Goal: Task Accomplishment & Management: Use online tool/utility

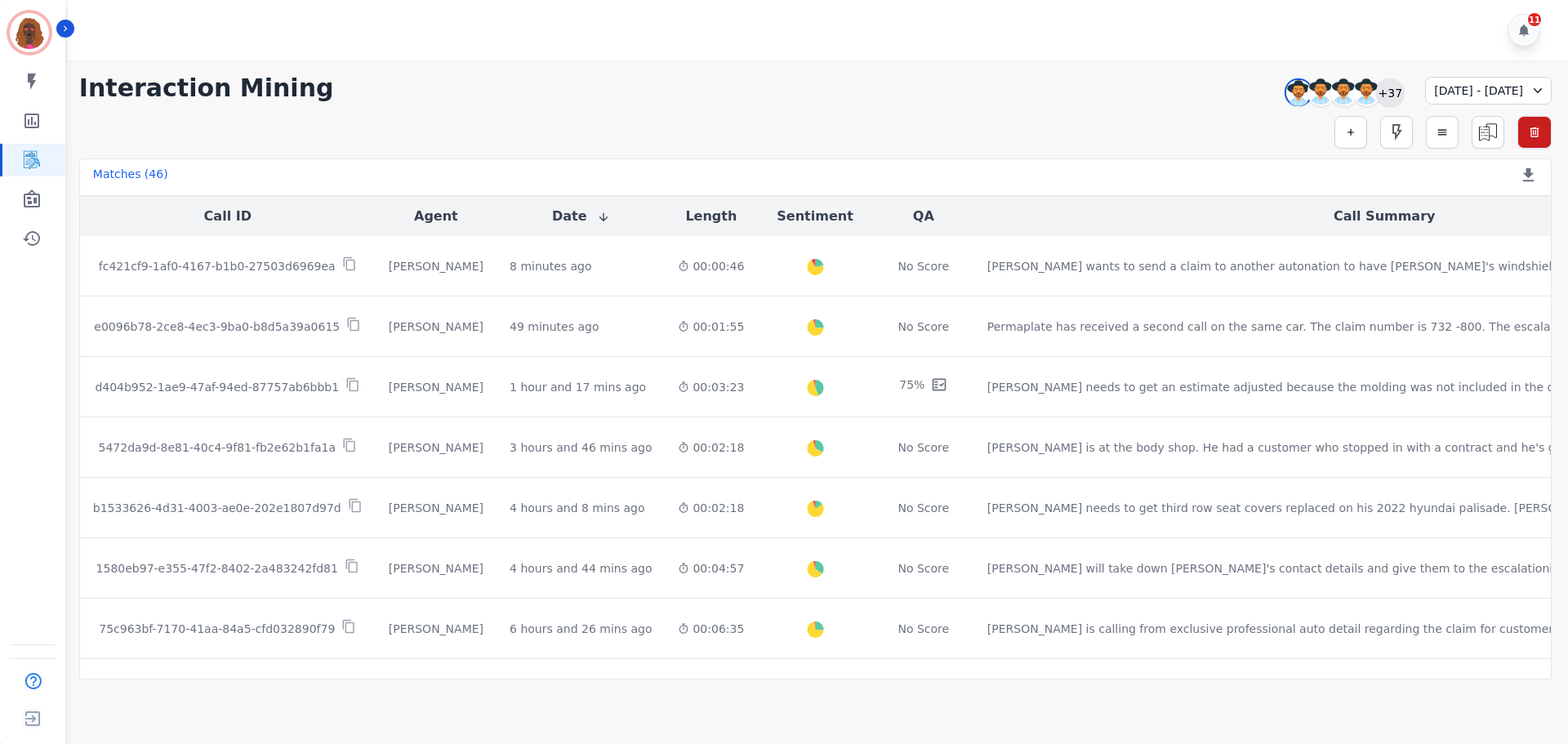
click at [1376, 92] on div "+37" at bounding box center [1390, 93] width 28 height 28
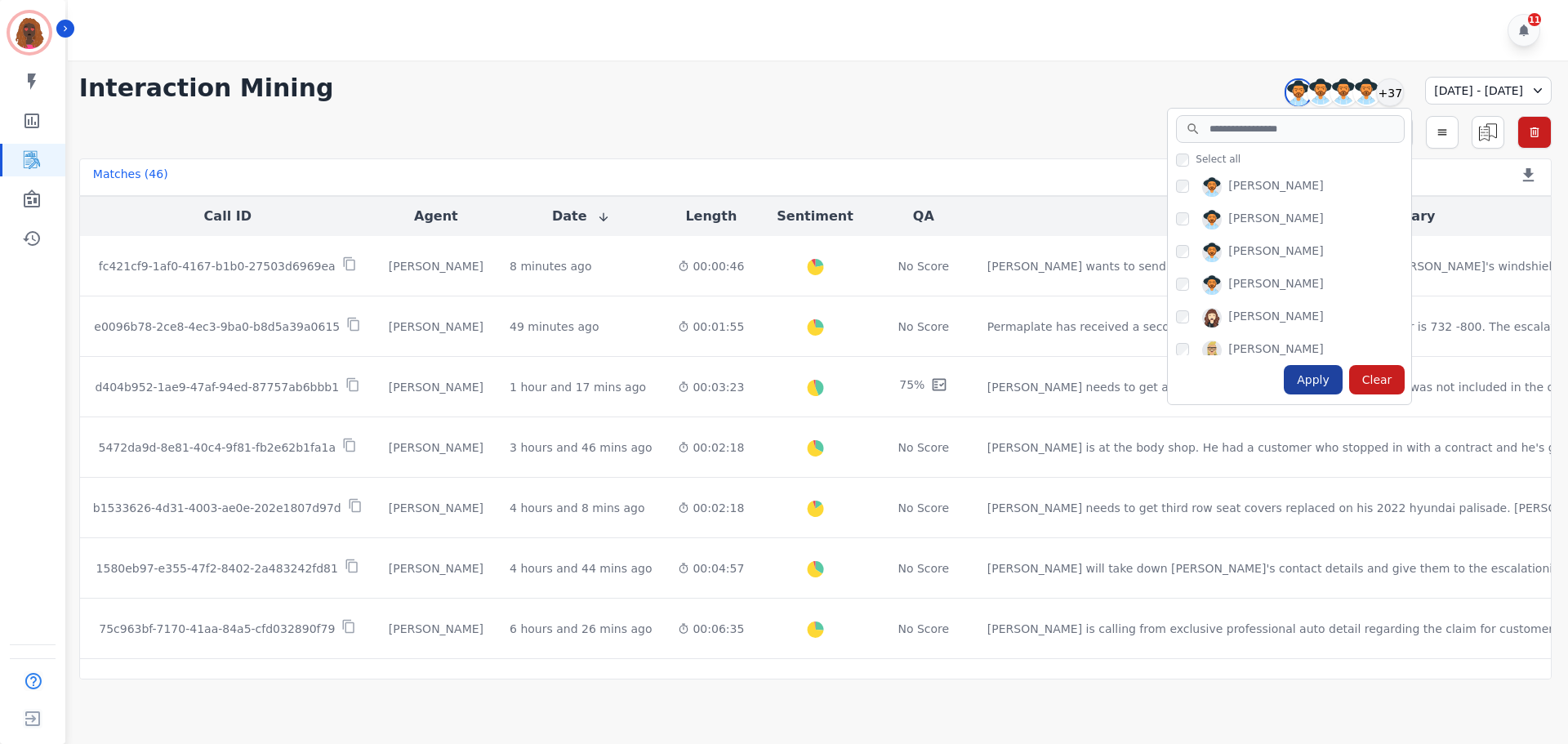
click at [1284, 380] on div "Apply" at bounding box center [1313, 380] width 59 height 30
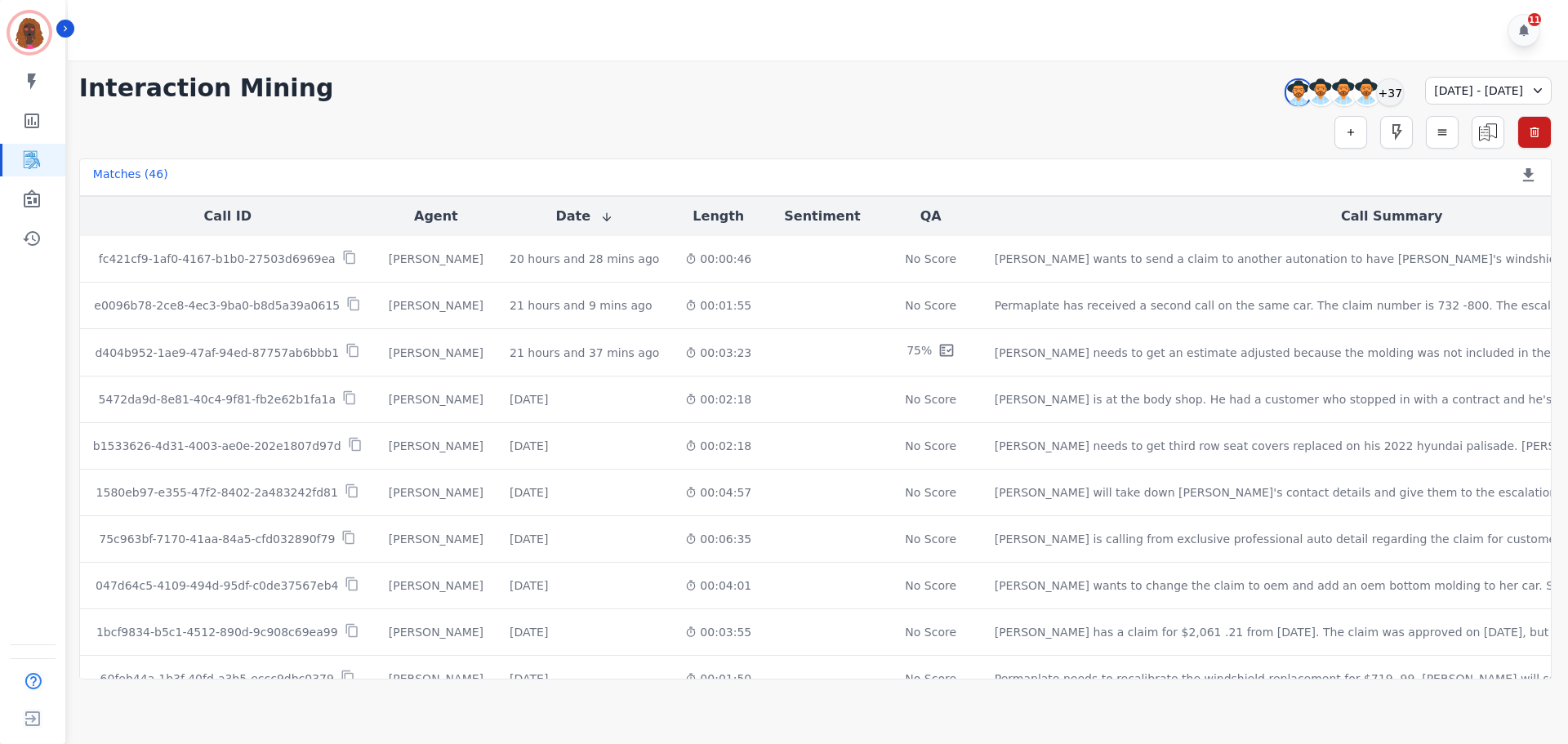
click at [739, 75] on div "**********" at bounding box center [816, 88] width 1473 height 30
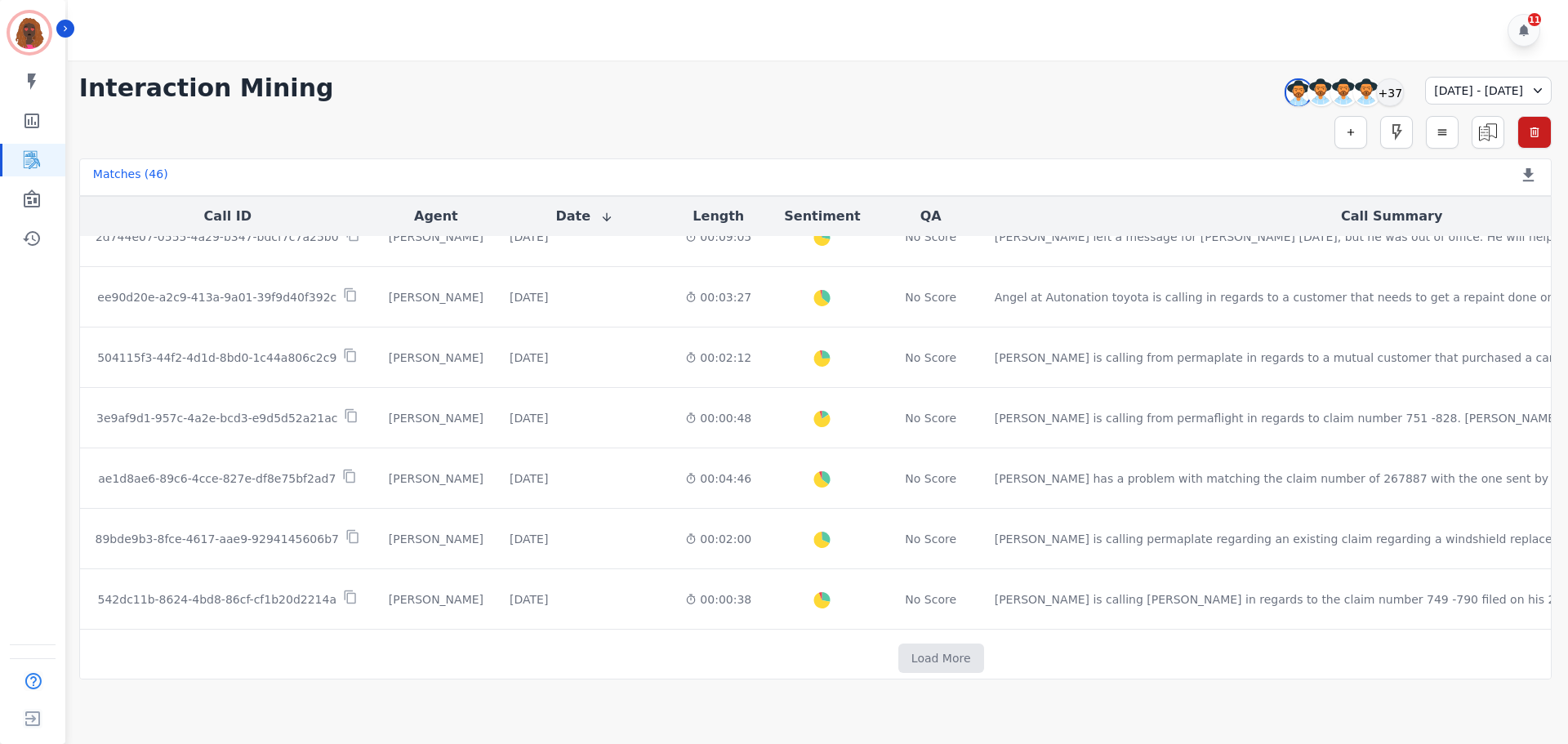
scroll to position [834, 0]
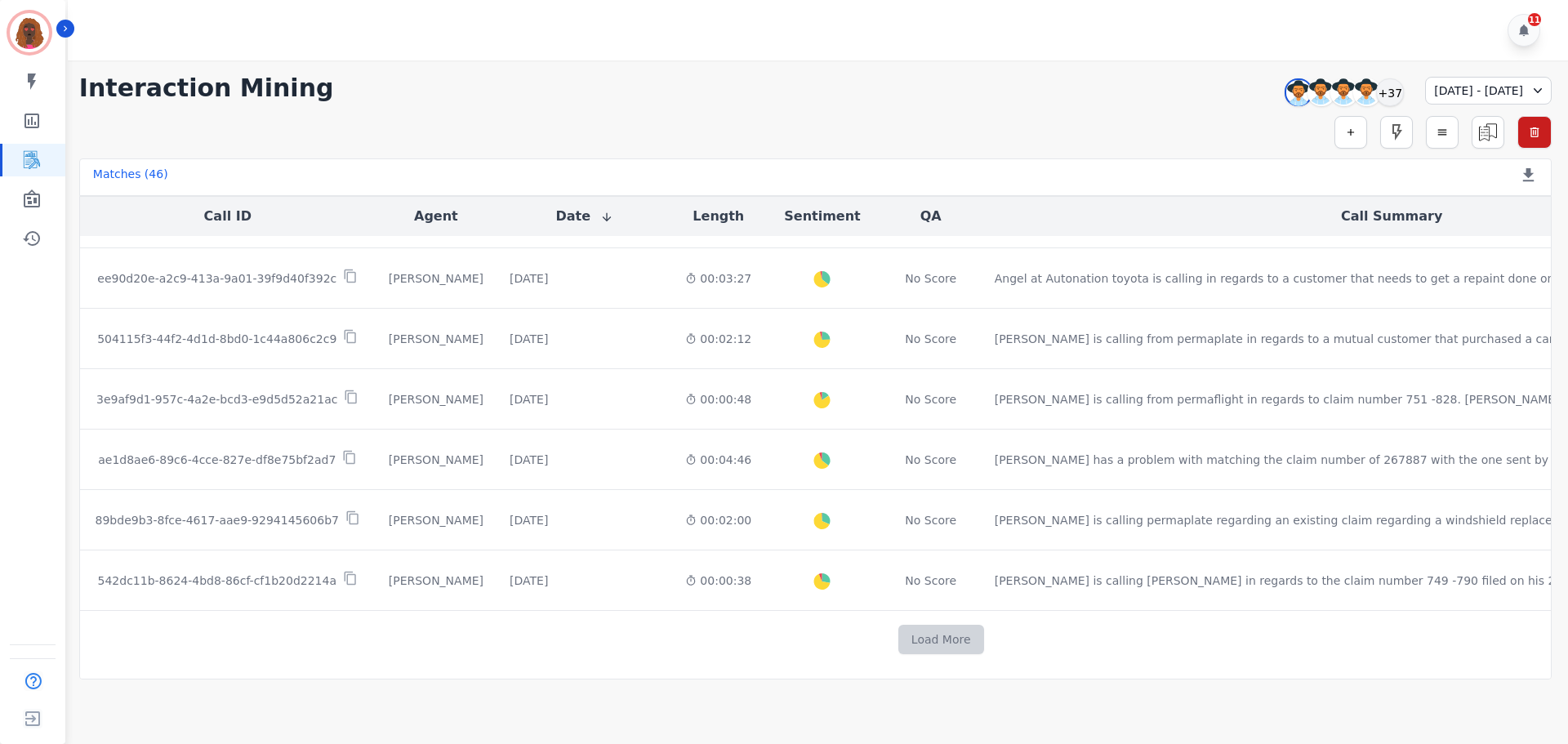
click at [898, 633] on button "Load More" at bounding box center [941, 640] width 86 height 30
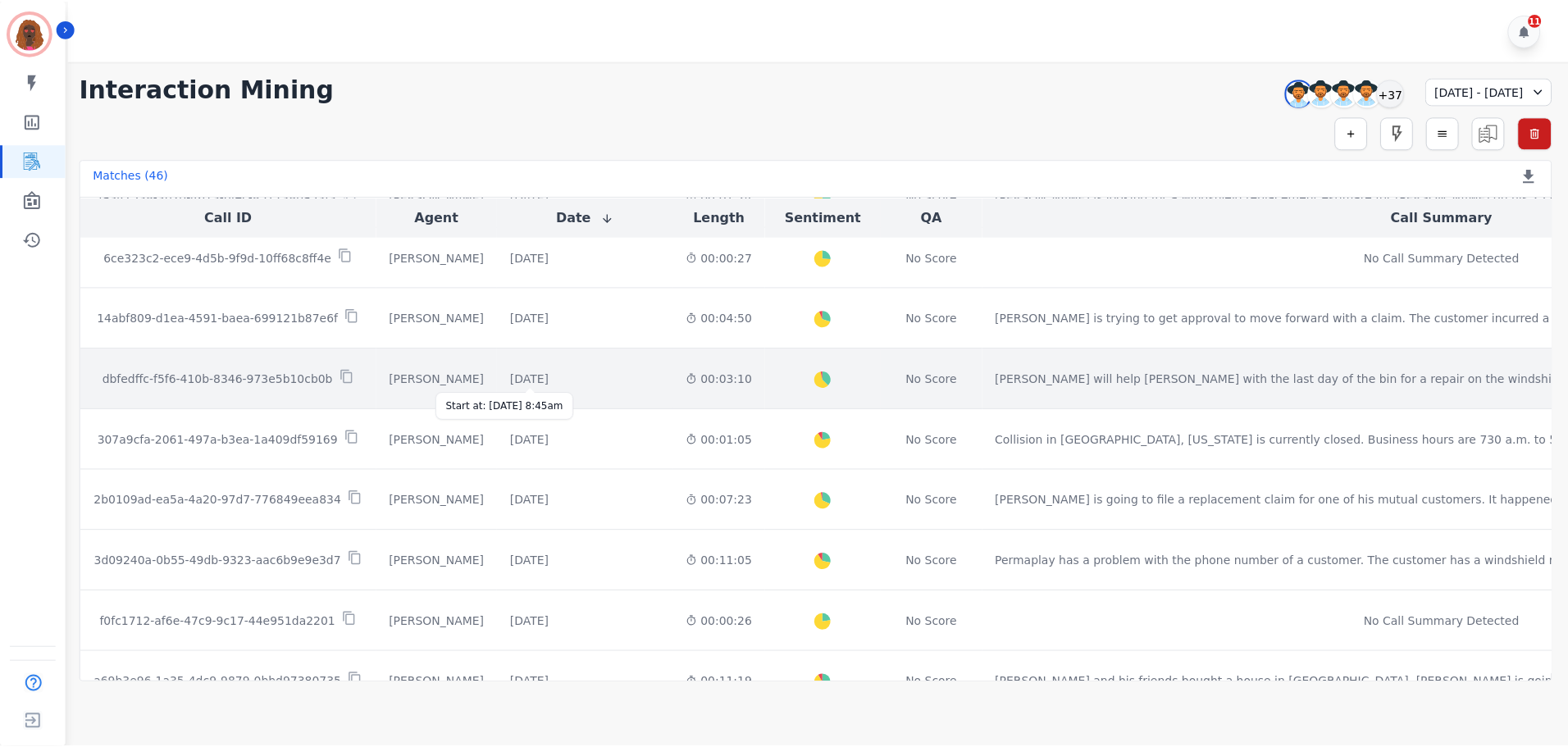
scroll to position [1409, 0]
click at [548, 372] on div "[DATE]" at bounding box center [531, 377] width 38 height 17
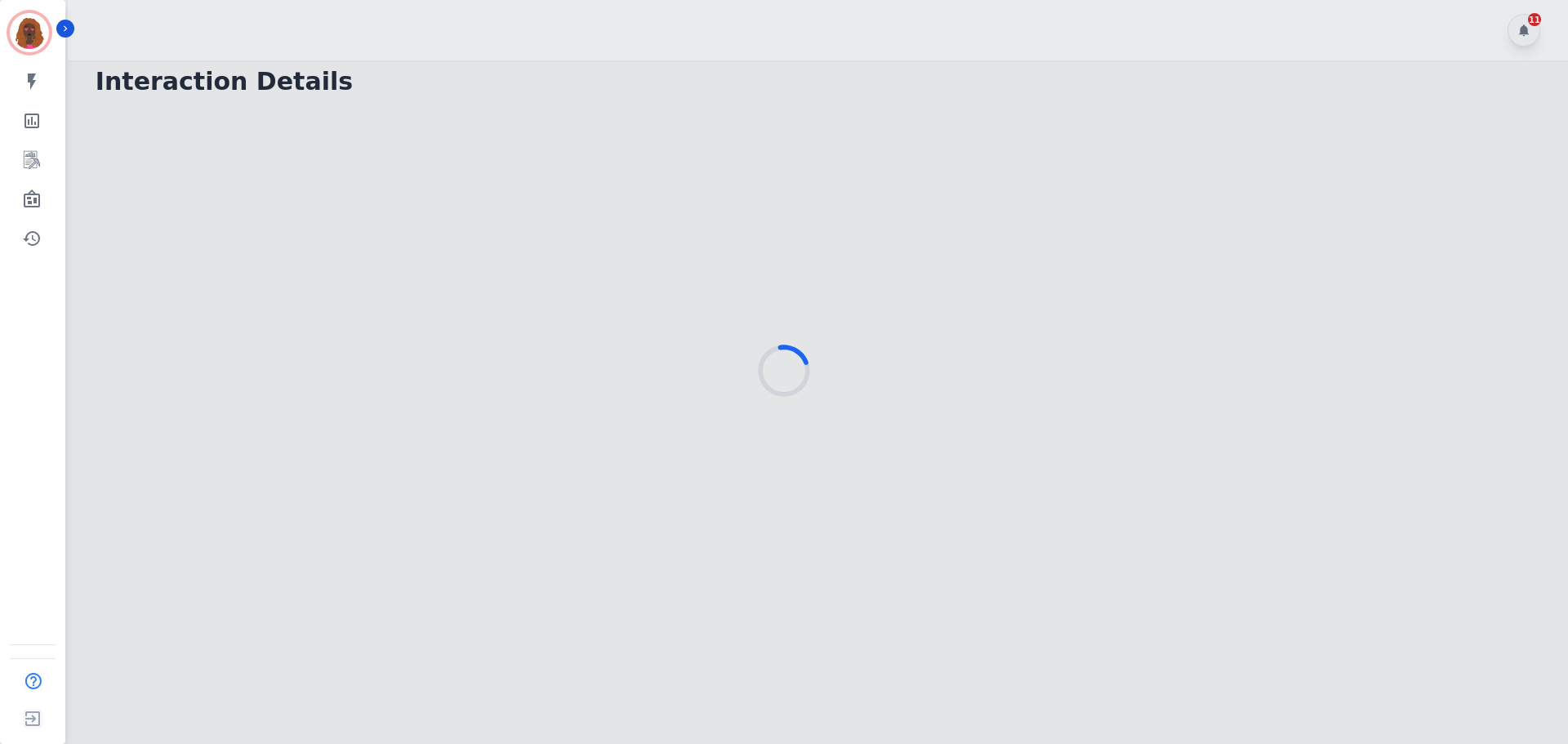
click at [802, 61] on div at bounding box center [784, 372] width 1568 height 744
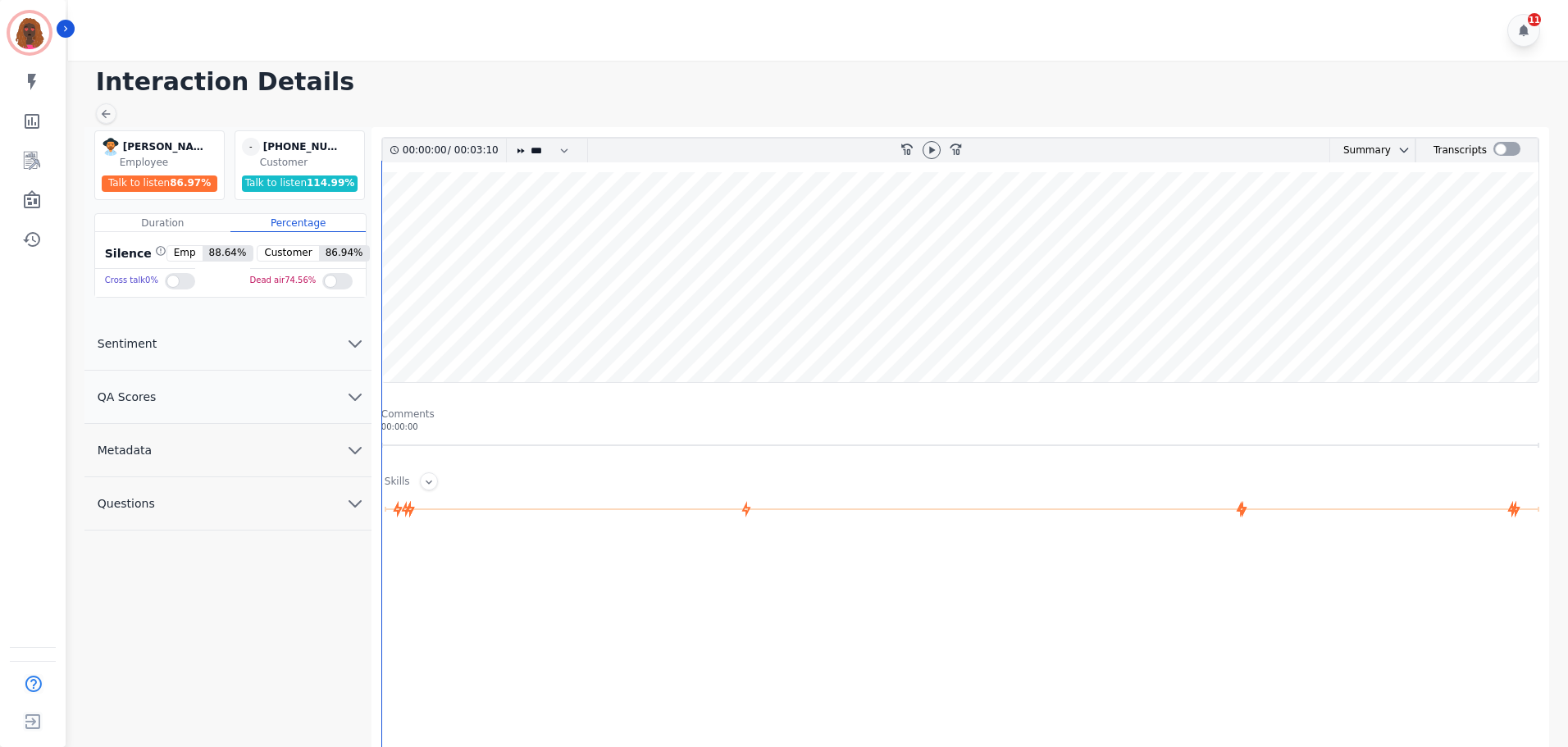
click at [440, 67] on h1 "Interaction Details" at bounding box center [824, 82] width 1456 height 30
click at [932, 146] on icon at bounding box center [932, 150] width 13 height 13
click at [356, 397] on icon "chevron down" at bounding box center [355, 397] width 20 height 20
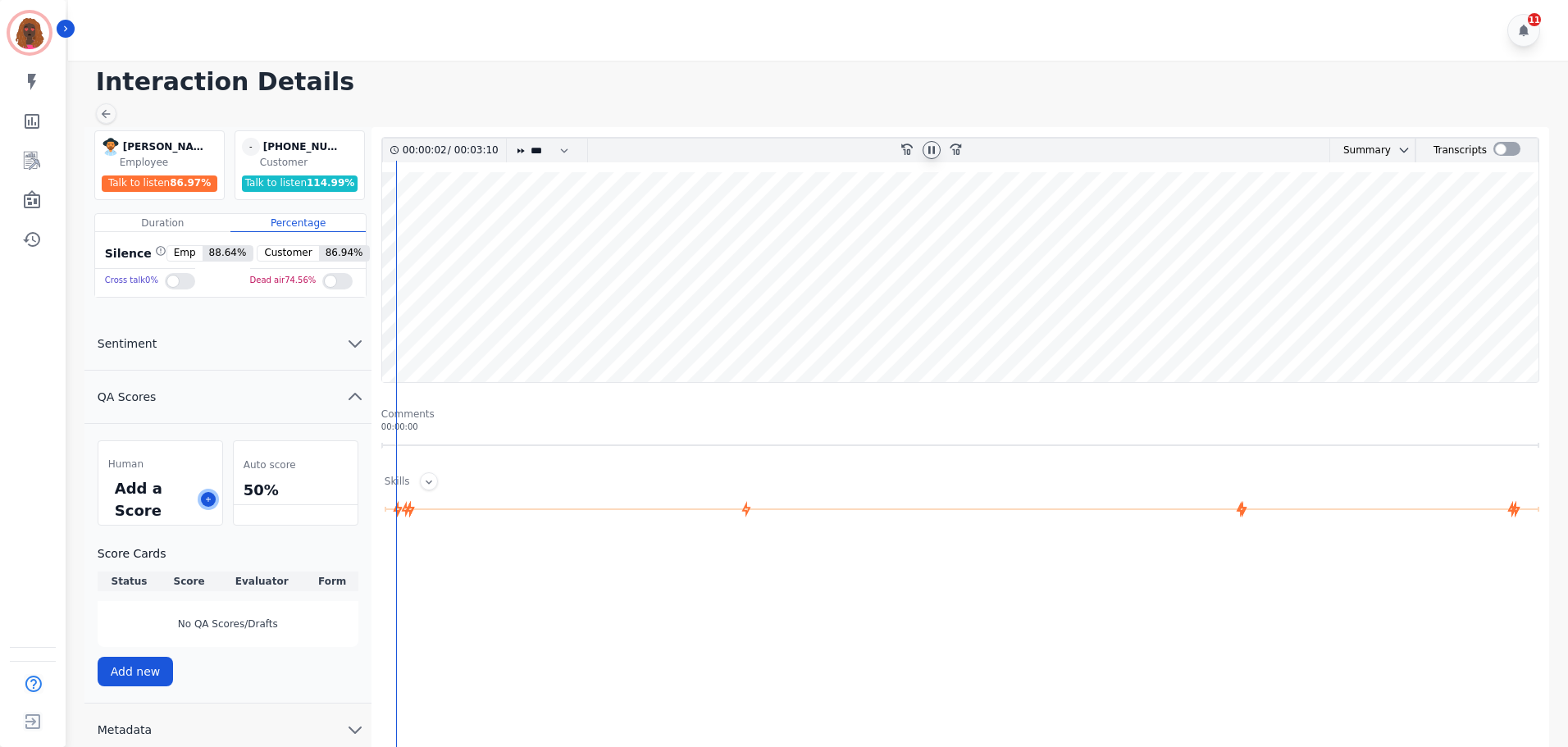
click at [205, 504] on button at bounding box center [208, 500] width 15 height 15
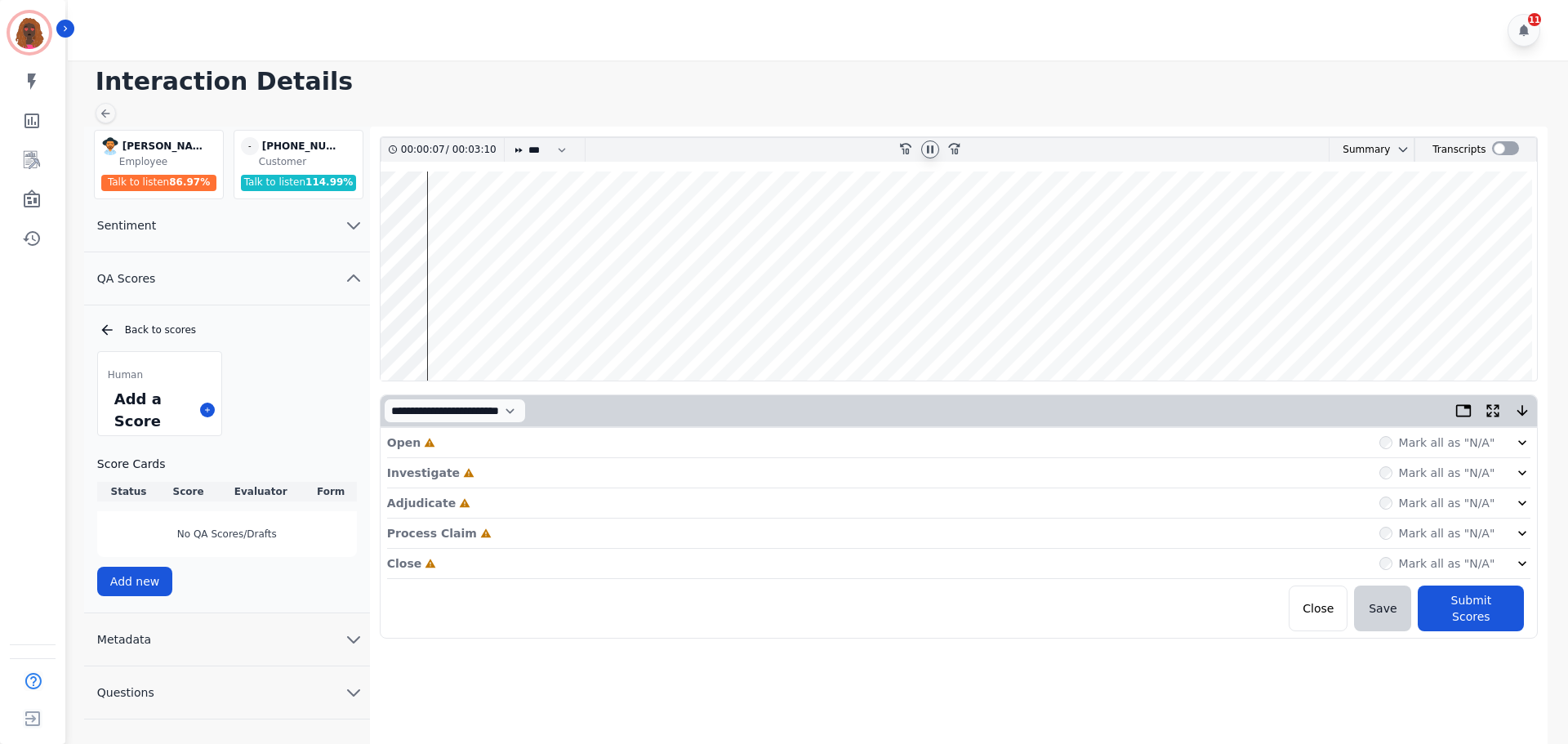
click at [571, 450] on div "Open Incomplete Mark all as "N/A"" at bounding box center [959, 443] width 1144 height 31
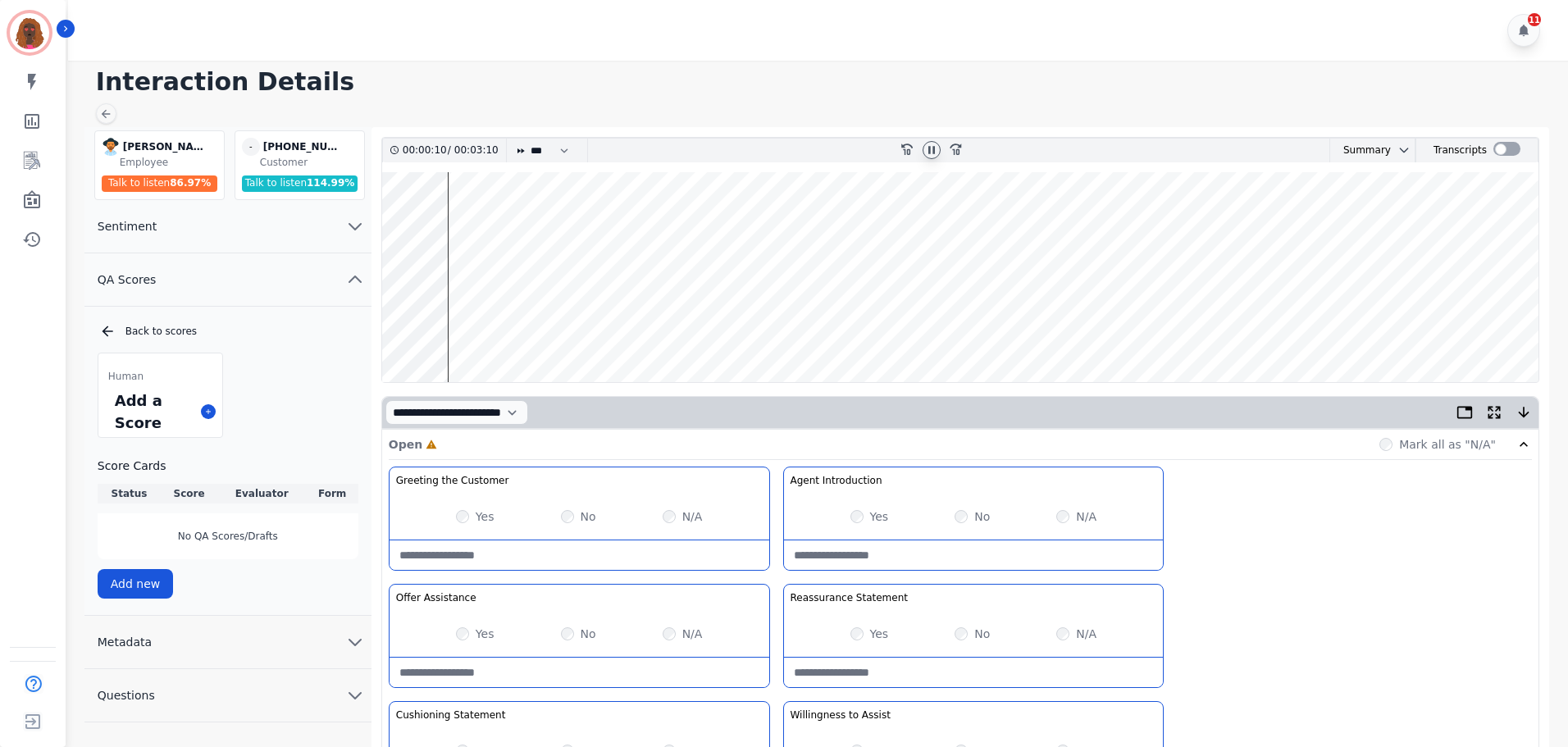
click at [383, 320] on wave at bounding box center [960, 277] width 1156 height 210
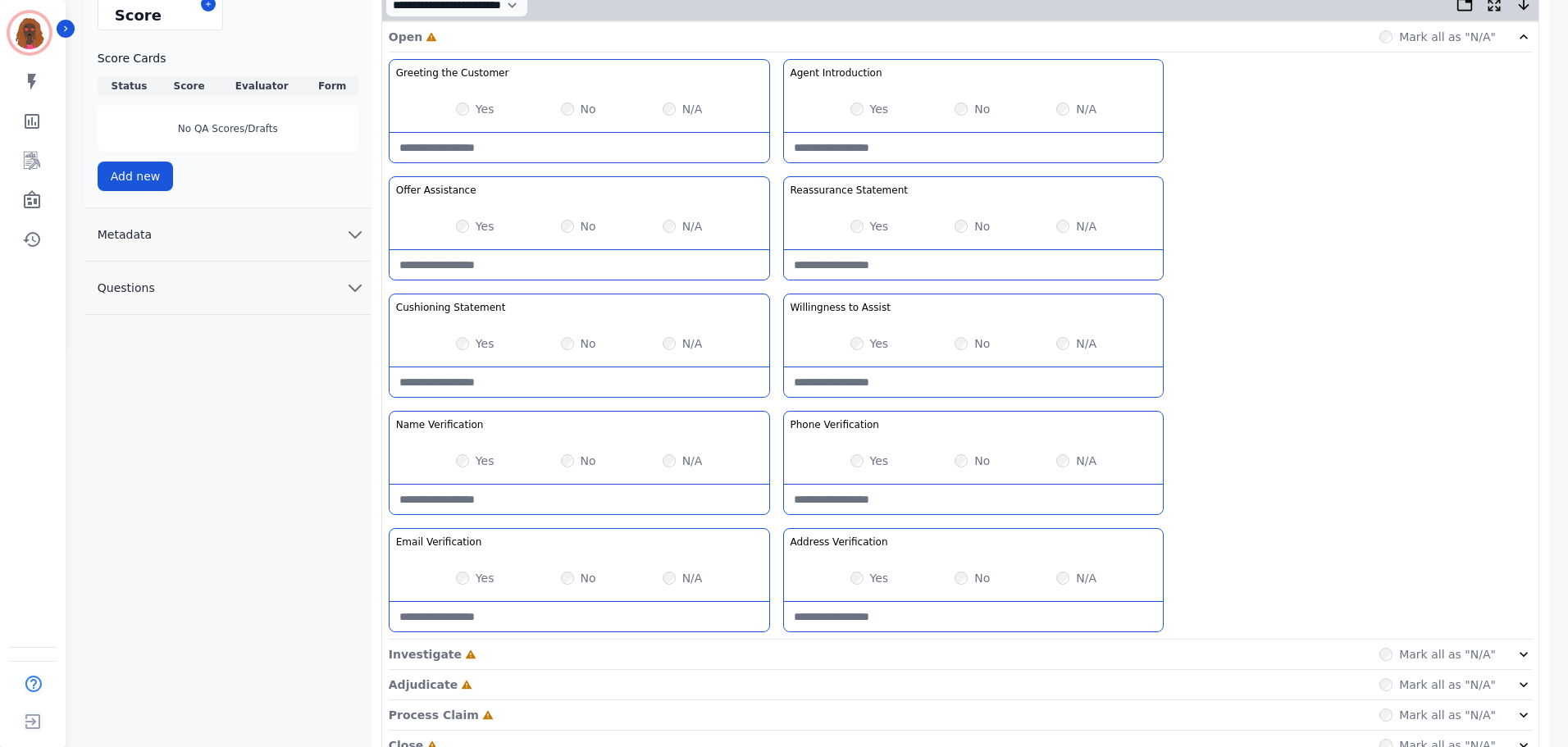
scroll to position [409, 0]
click at [823, 668] on div "Investigate Incomplete Mark all as "N/A"" at bounding box center [960, 683] width 1143 height 31
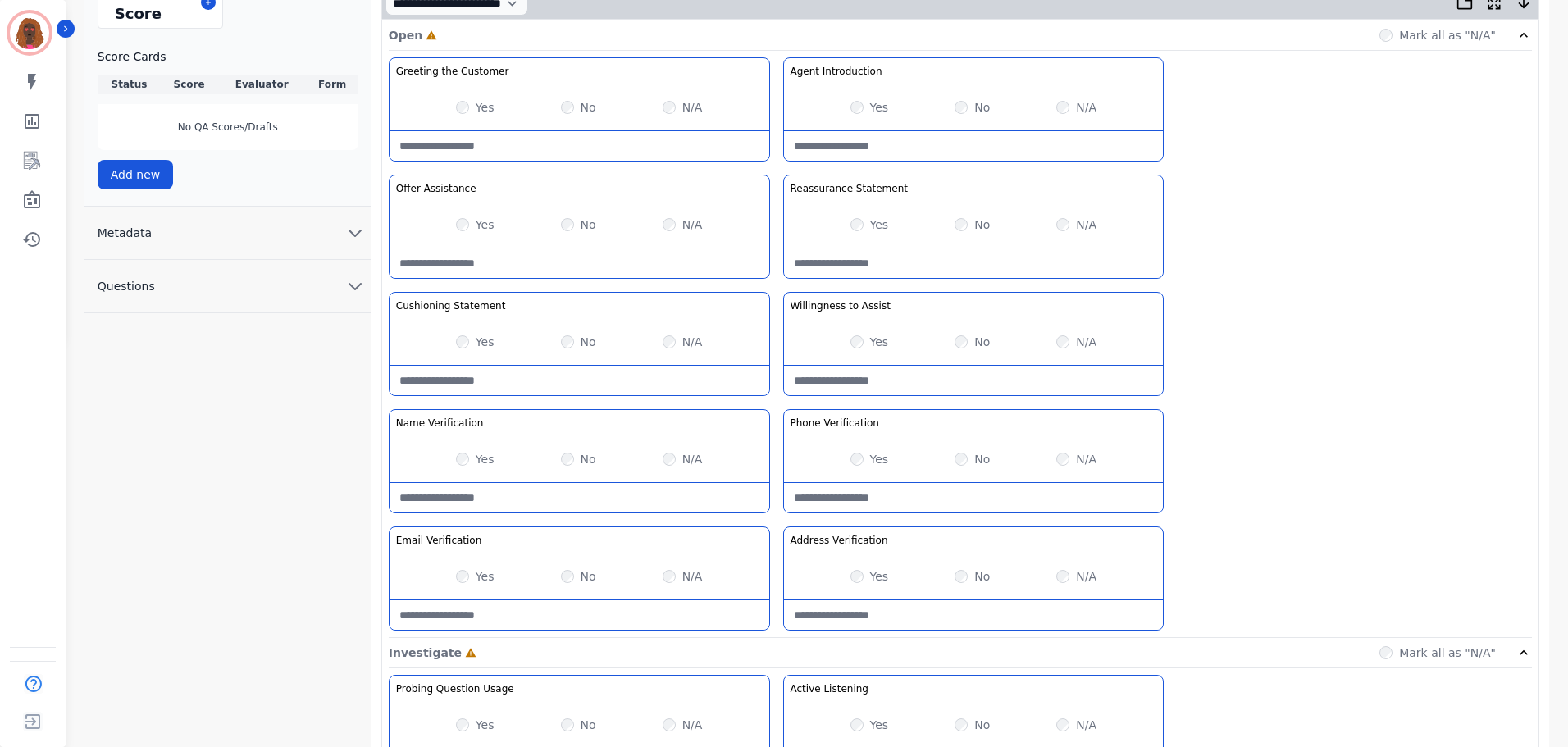
scroll to position [594, 0]
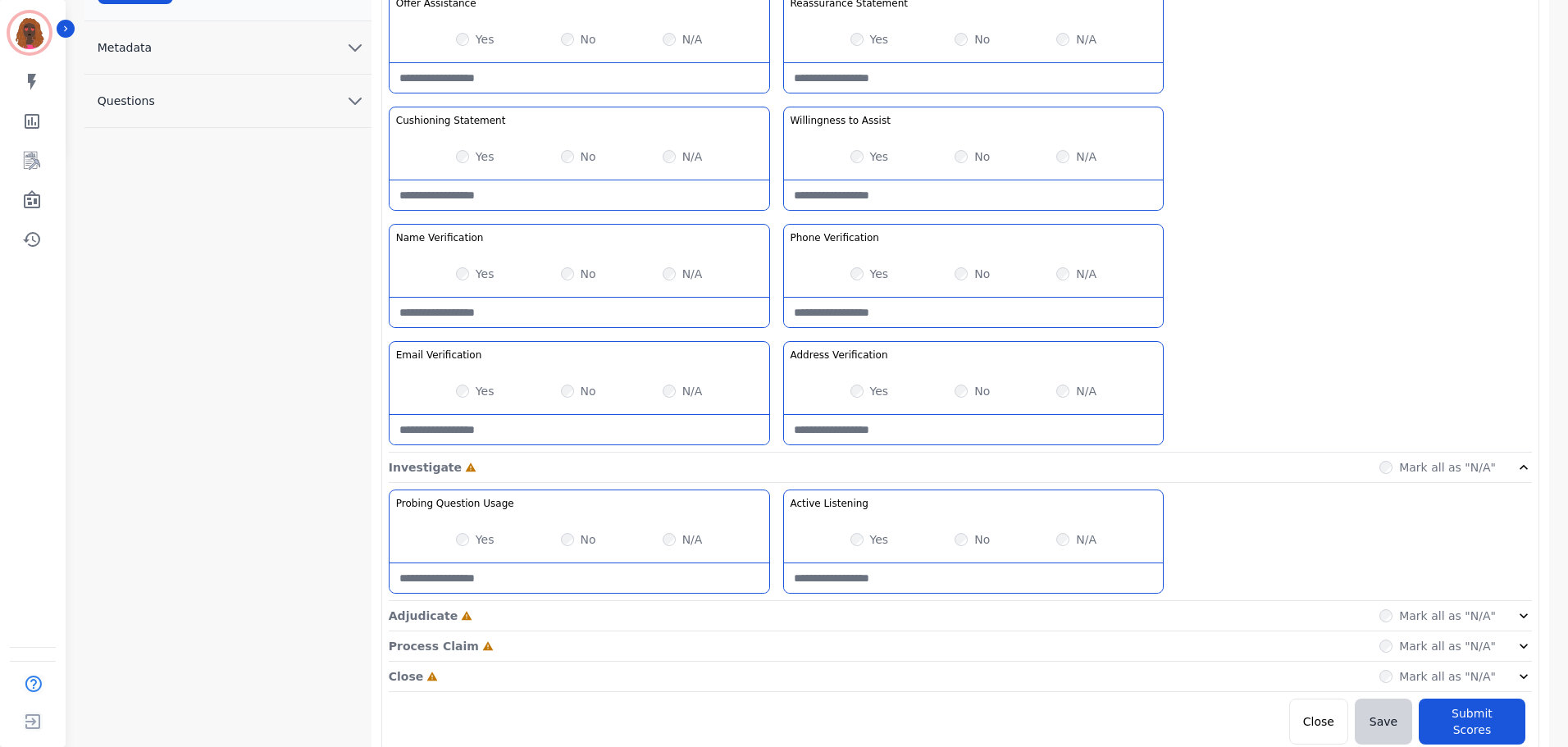
click at [779, 662] on div "Adjudicate Incomplete Mark all as "N/A"" at bounding box center [960, 676] width 1143 height 31
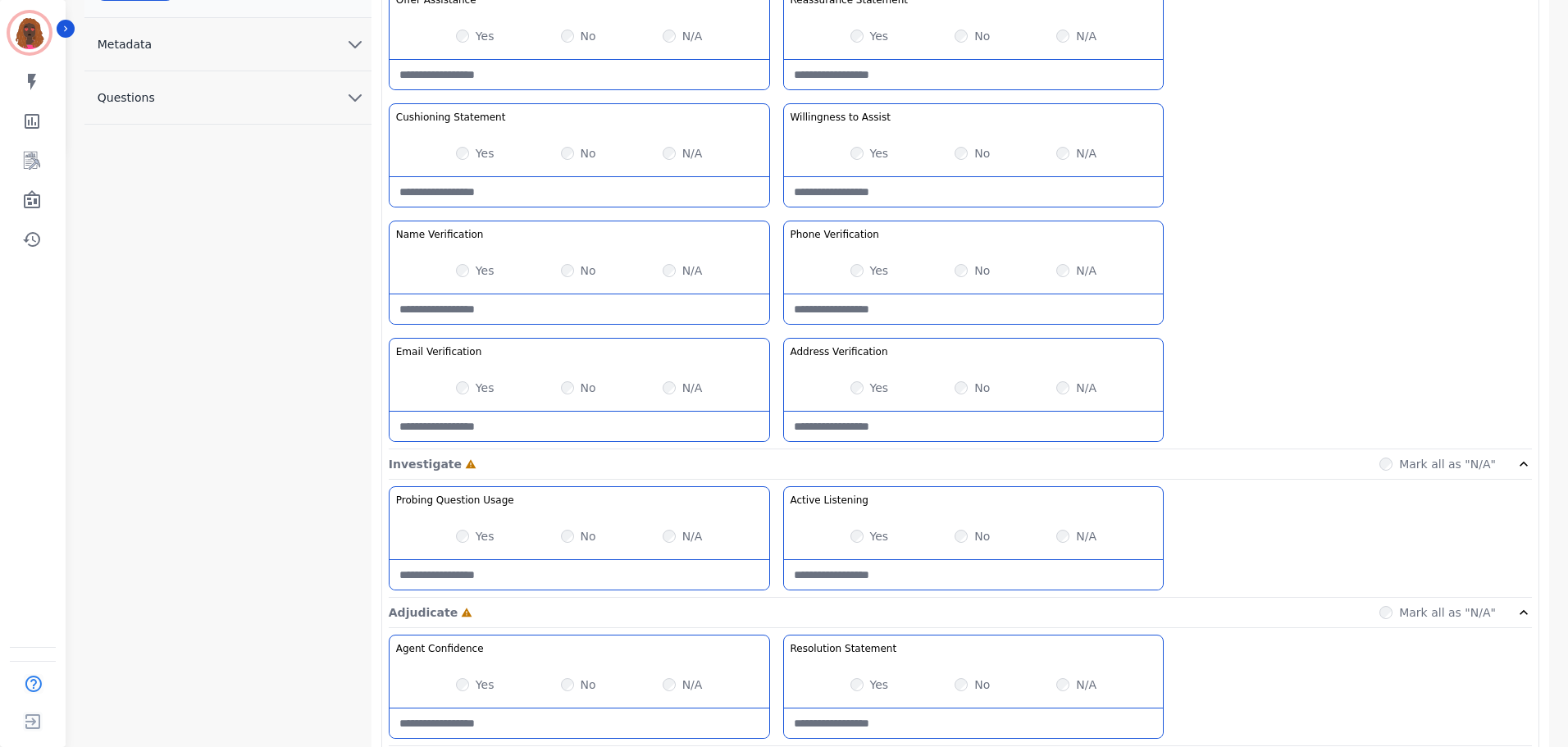
scroll to position [713, 0]
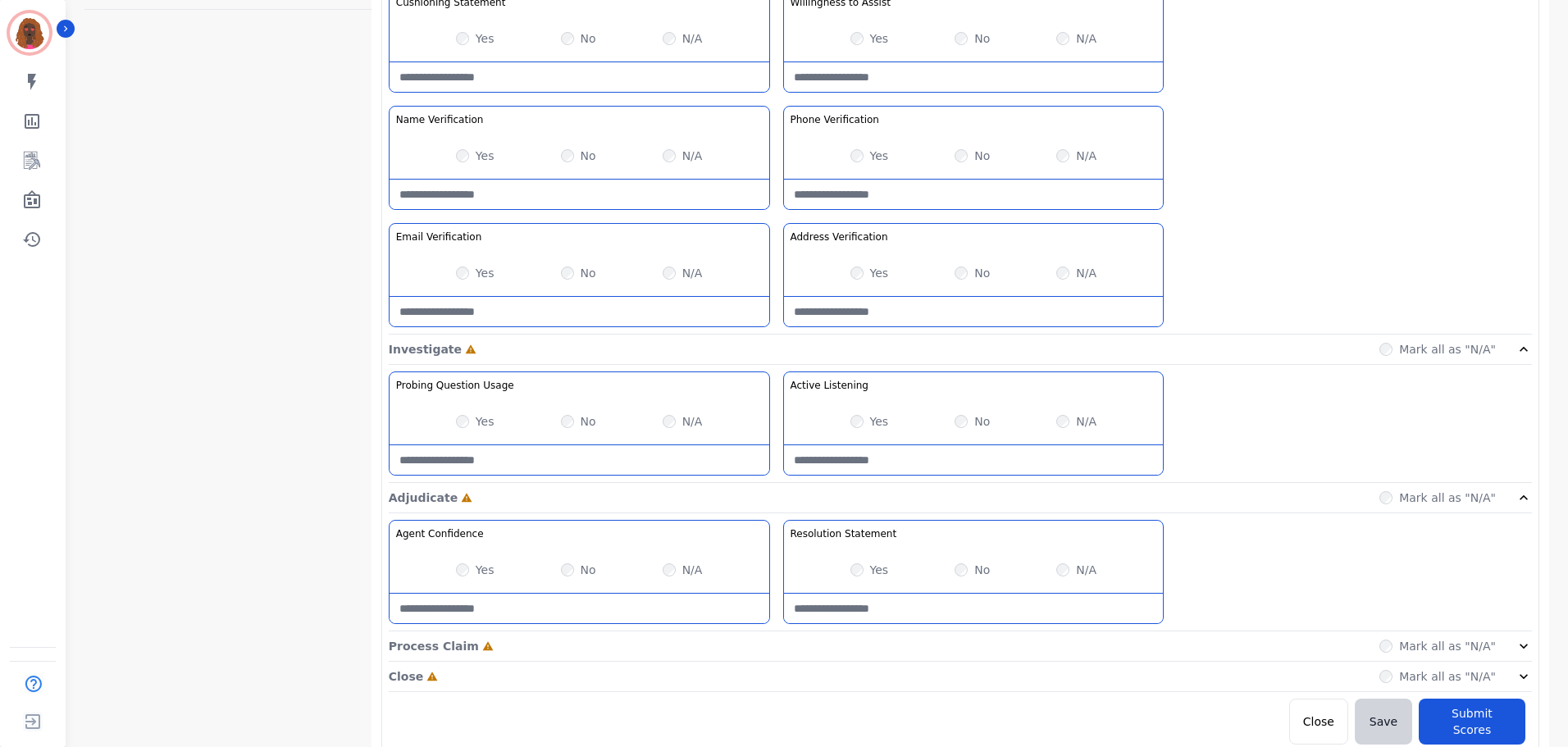
click at [783, 648] on div "Process Claim Incomplete Mark all as "N/A"" at bounding box center [960, 647] width 1143 height 31
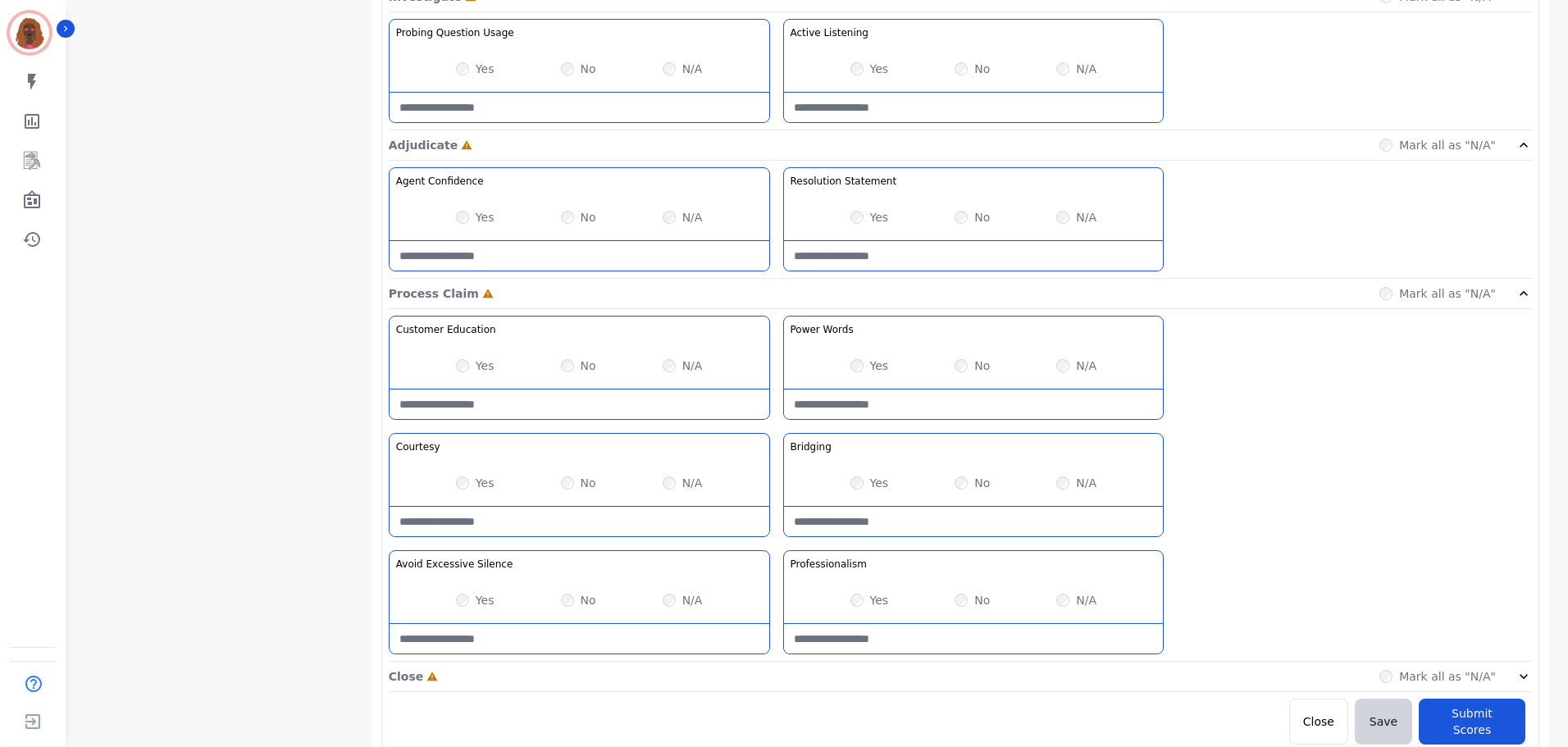
click at [776, 666] on div "Close Incomplete Mark all as "N/A"" at bounding box center [960, 676] width 1143 height 31
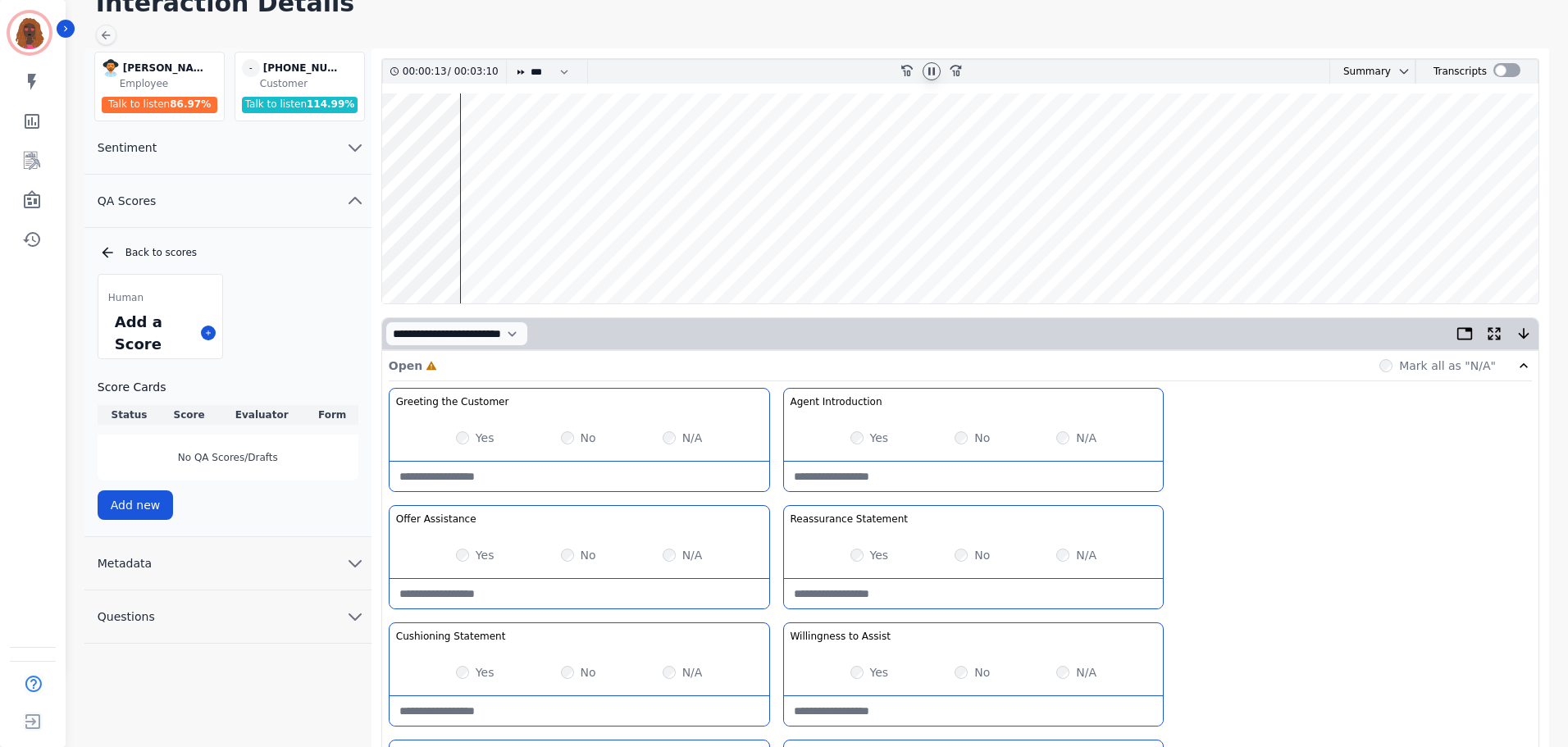
scroll to position [0, 0]
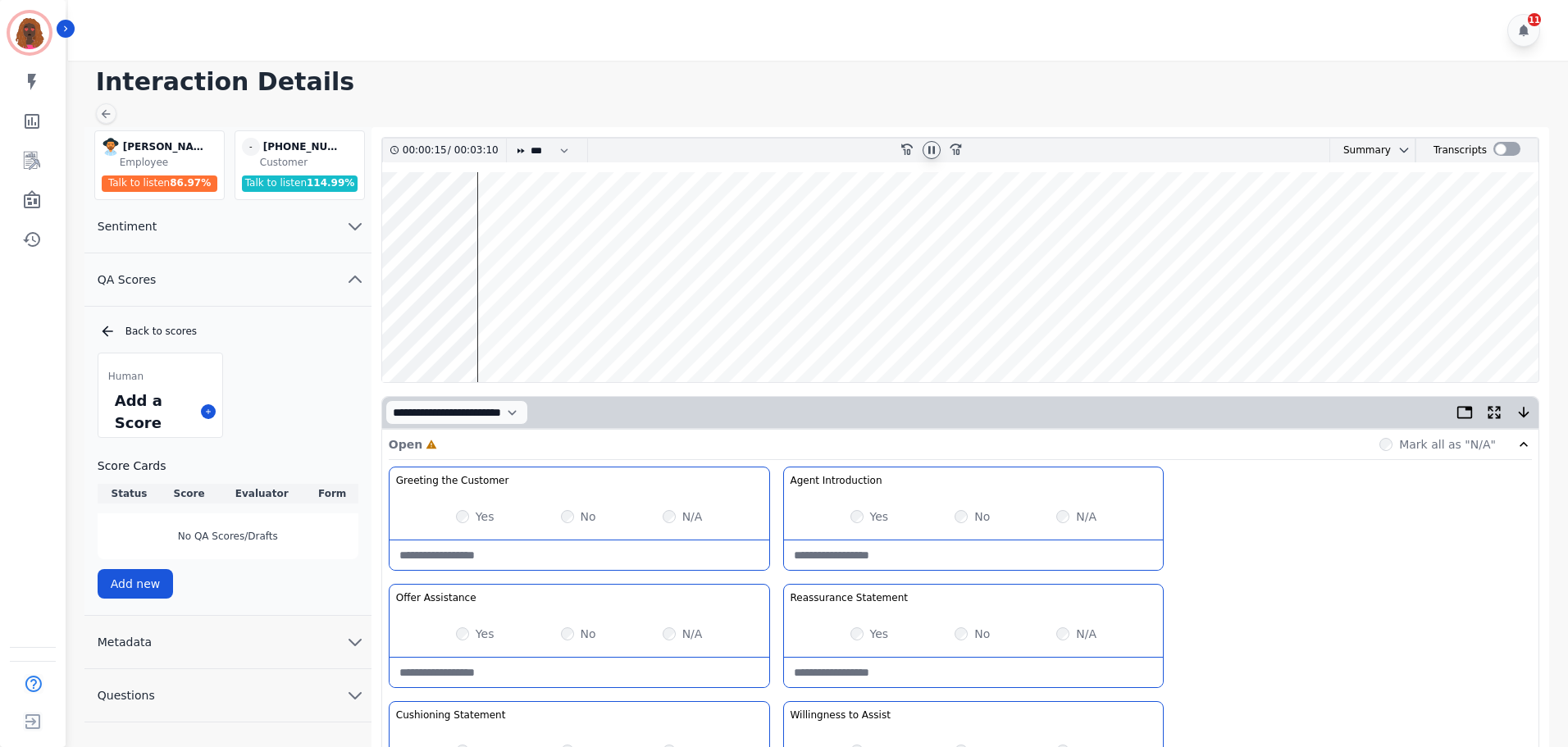
click at [862, 628] on div "Yes" at bounding box center [870, 634] width 38 height 17
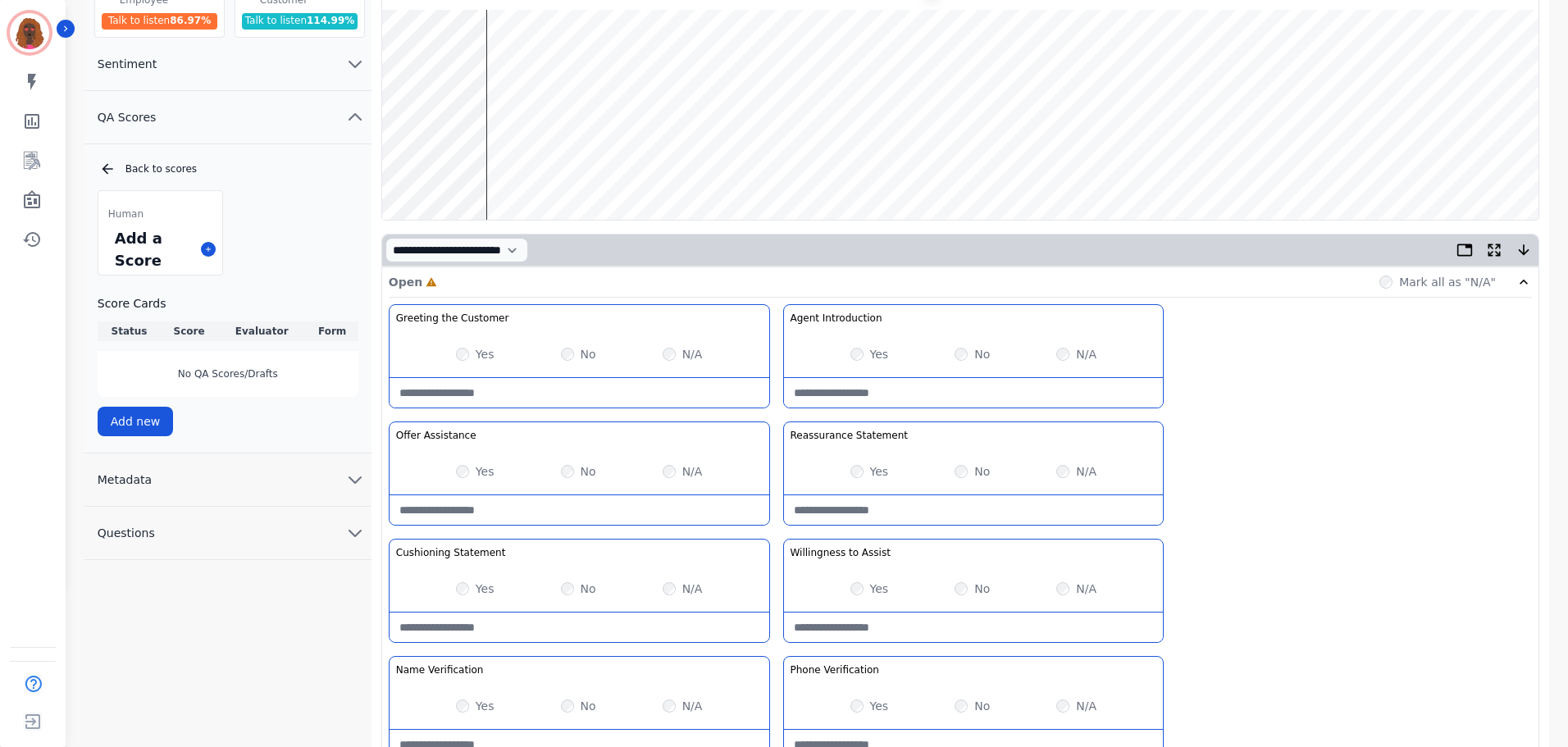
scroll to position [164, 0]
click at [503, 166] on wave at bounding box center [960, 114] width 1156 height 210
click at [501, 166] on wave at bounding box center [960, 114] width 1156 height 210
click at [557, 164] on wave at bounding box center [960, 114] width 1156 height 210
click at [596, 164] on wave at bounding box center [960, 114] width 1156 height 210
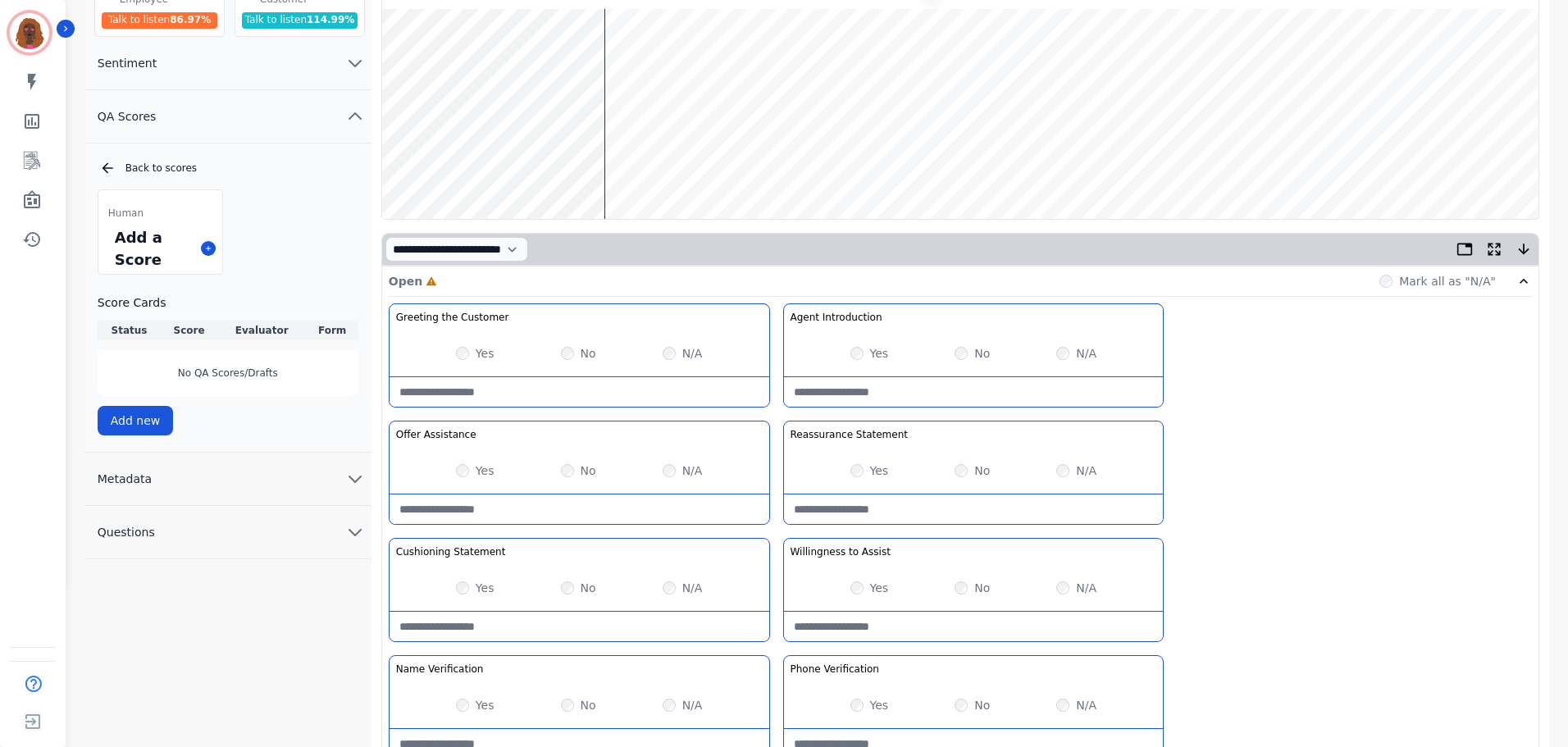
click at [618, 171] on wave at bounding box center [960, 114] width 1156 height 210
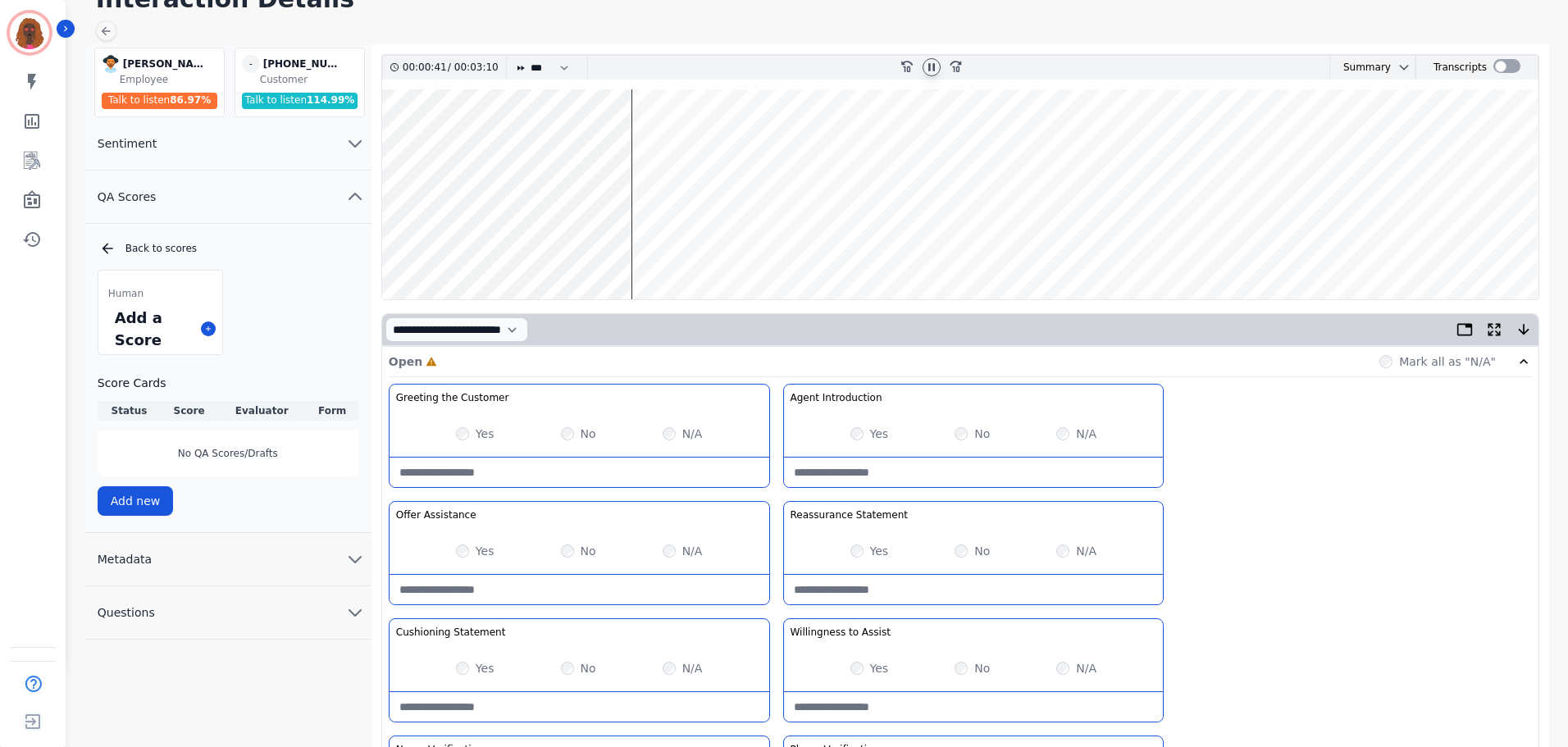
scroll to position [82, 0]
click at [659, 139] on wave at bounding box center [960, 195] width 1156 height 210
click at [686, 247] on wave at bounding box center [960, 195] width 1156 height 210
click at [733, 247] on wave at bounding box center [960, 195] width 1156 height 210
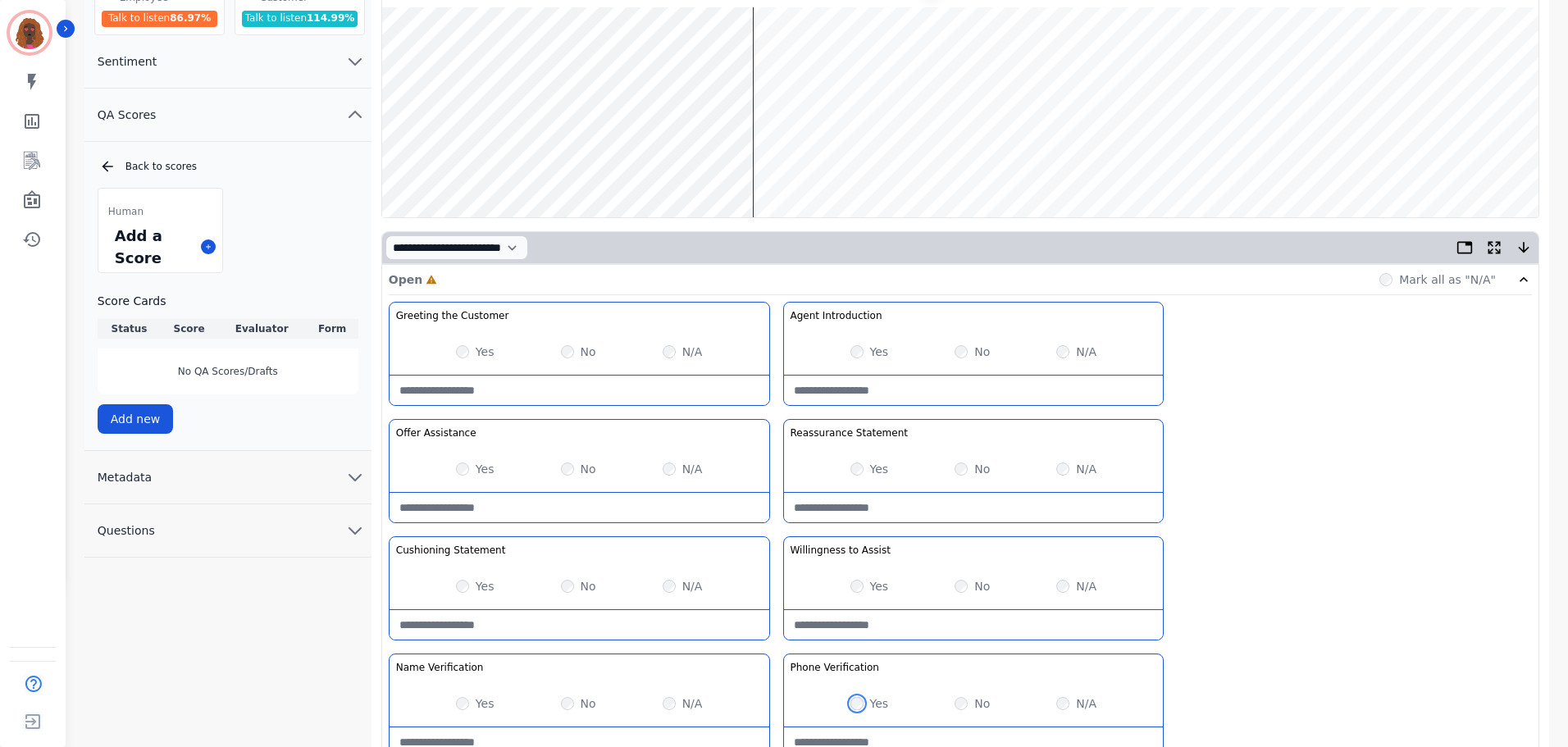
scroll to position [164, 0]
click at [778, 164] on wave at bounding box center [960, 113] width 1156 height 210
click at [812, 170] on wave at bounding box center [960, 113] width 1156 height 210
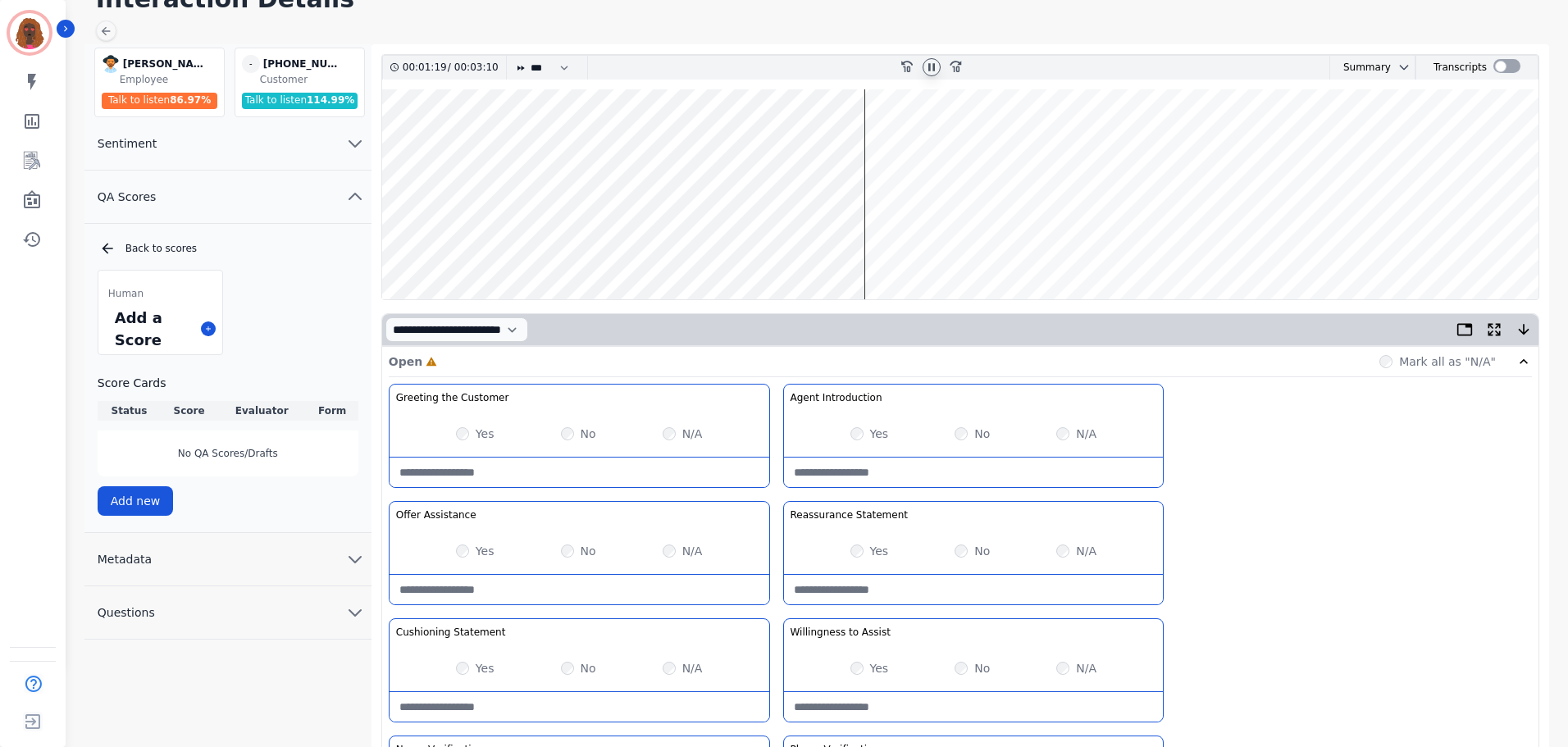
scroll to position [82, 0]
click at [852, 243] on wave at bounding box center [960, 195] width 1156 height 210
click at [882, 144] on wave at bounding box center [960, 195] width 1156 height 210
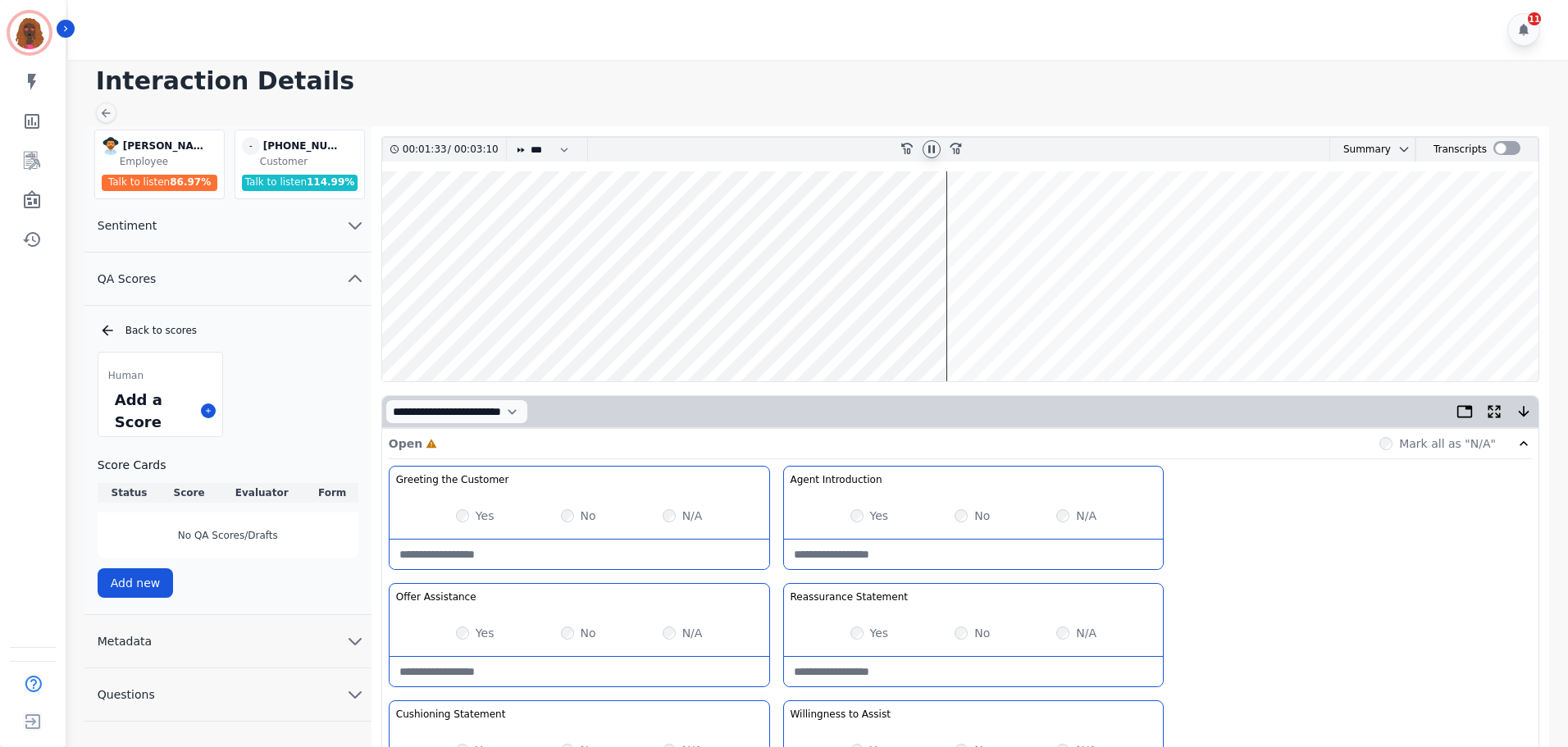
scroll to position [0, 0]
click at [969, 330] on wave at bounding box center [960, 277] width 1156 height 210
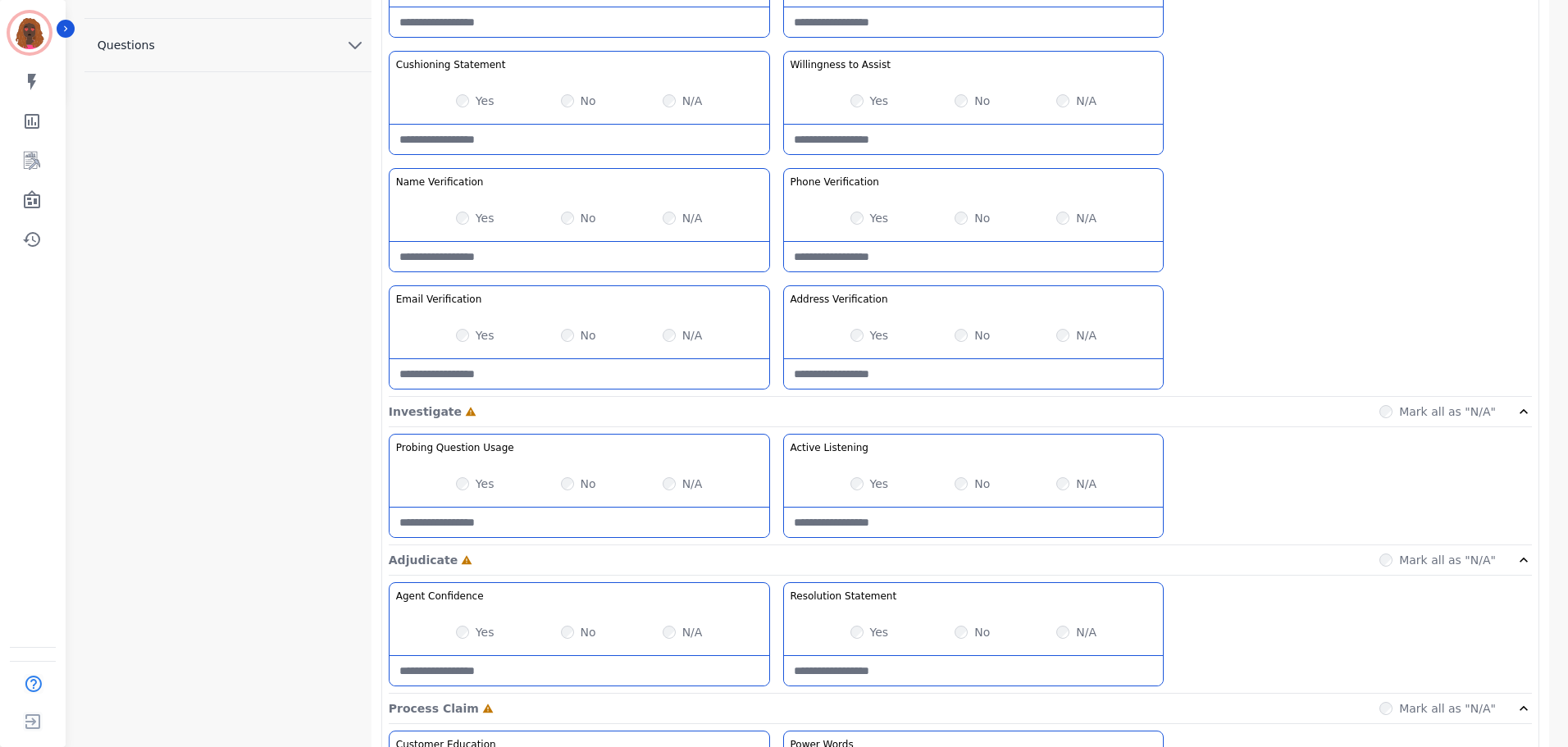
scroll to position [655, 0]
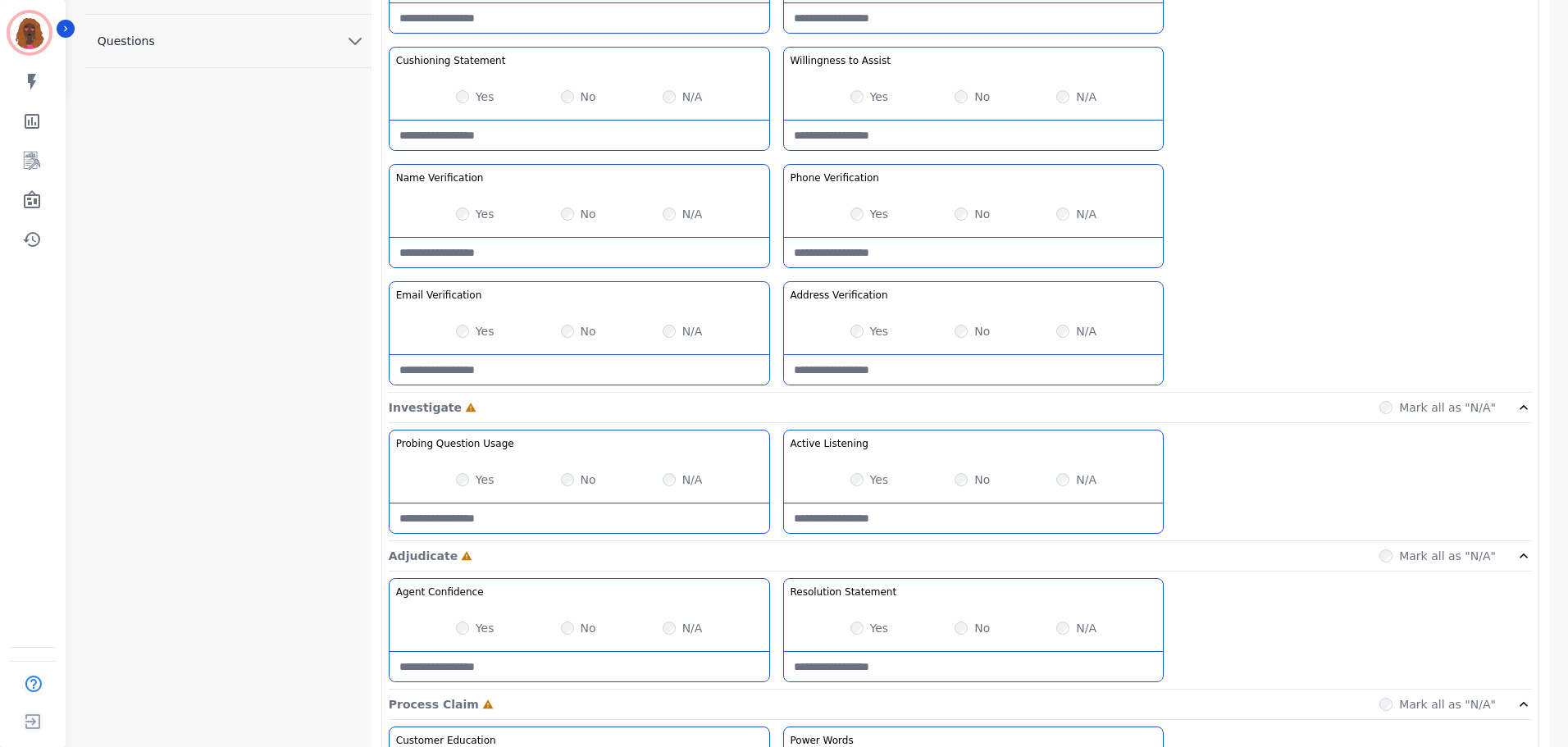
click at [471, 486] on div "Yes" at bounding box center [475, 480] width 38 height 17
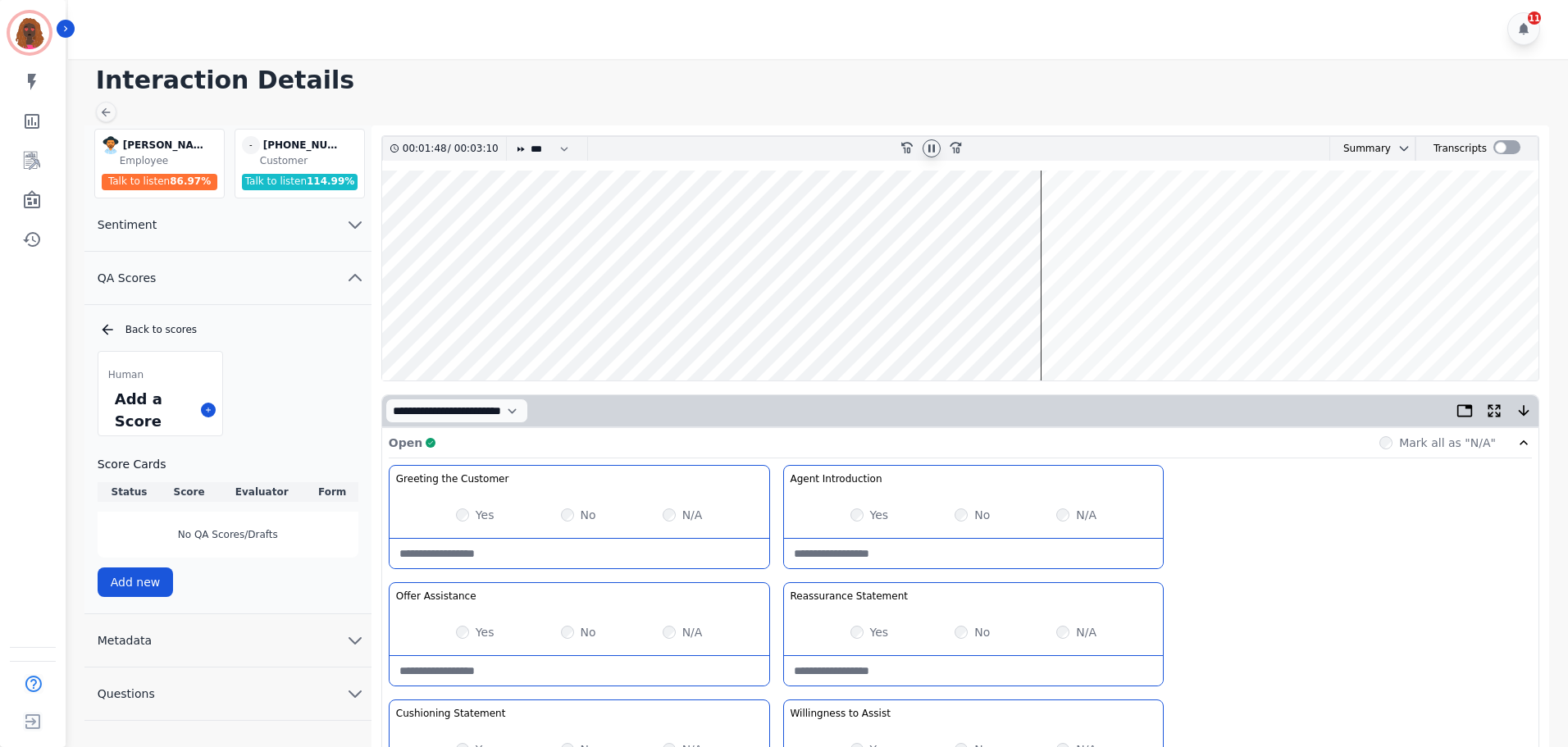
scroll to position [0, 0]
click at [1068, 222] on wave at bounding box center [960, 277] width 1156 height 210
click at [1096, 328] on wave at bounding box center [960, 277] width 1156 height 210
click at [1141, 328] on wave at bounding box center [960, 277] width 1156 height 210
click at [1175, 328] on wave at bounding box center [960, 277] width 1156 height 210
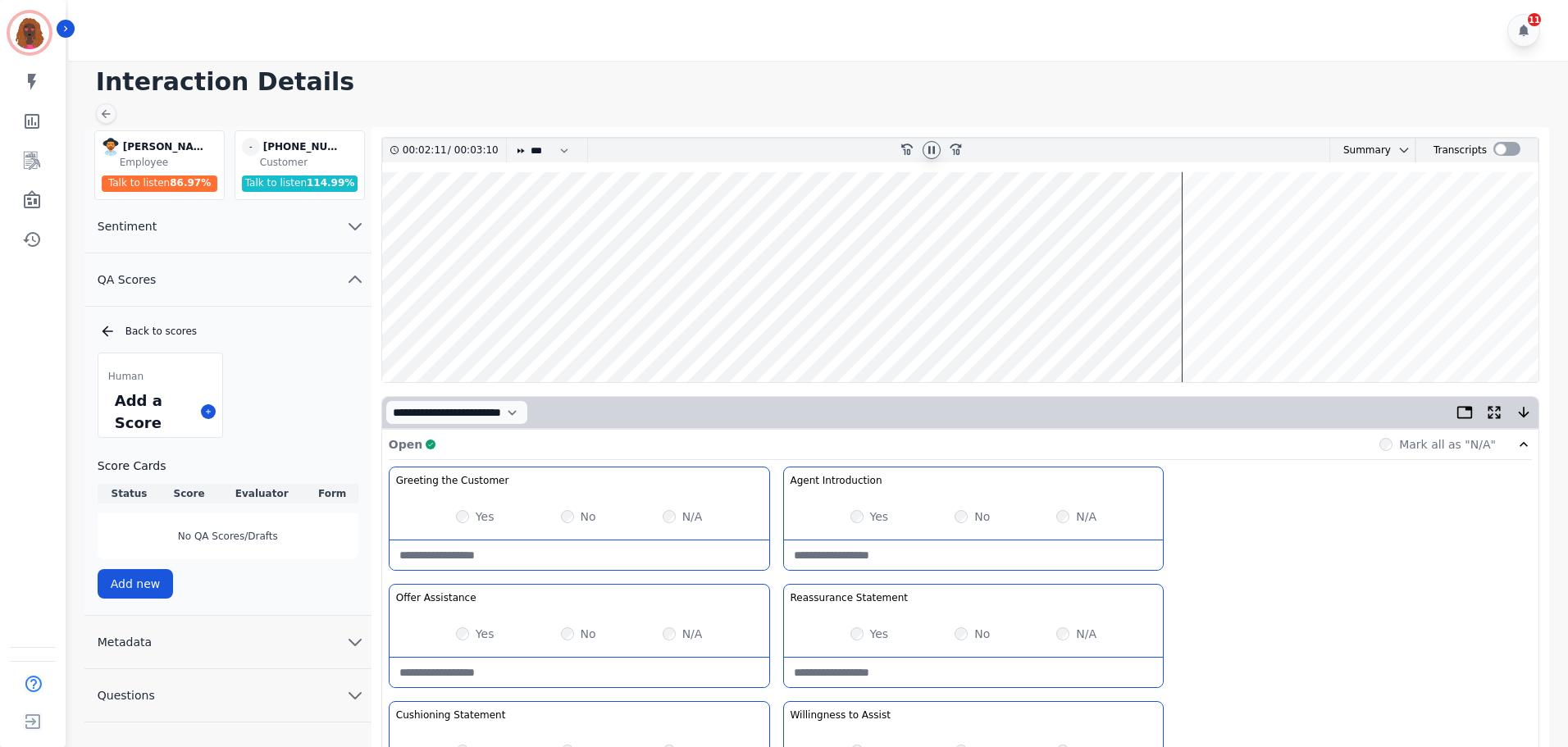
click at [1195, 330] on wave at bounding box center [960, 277] width 1156 height 210
click at [1212, 329] on wave at bounding box center [960, 277] width 1156 height 210
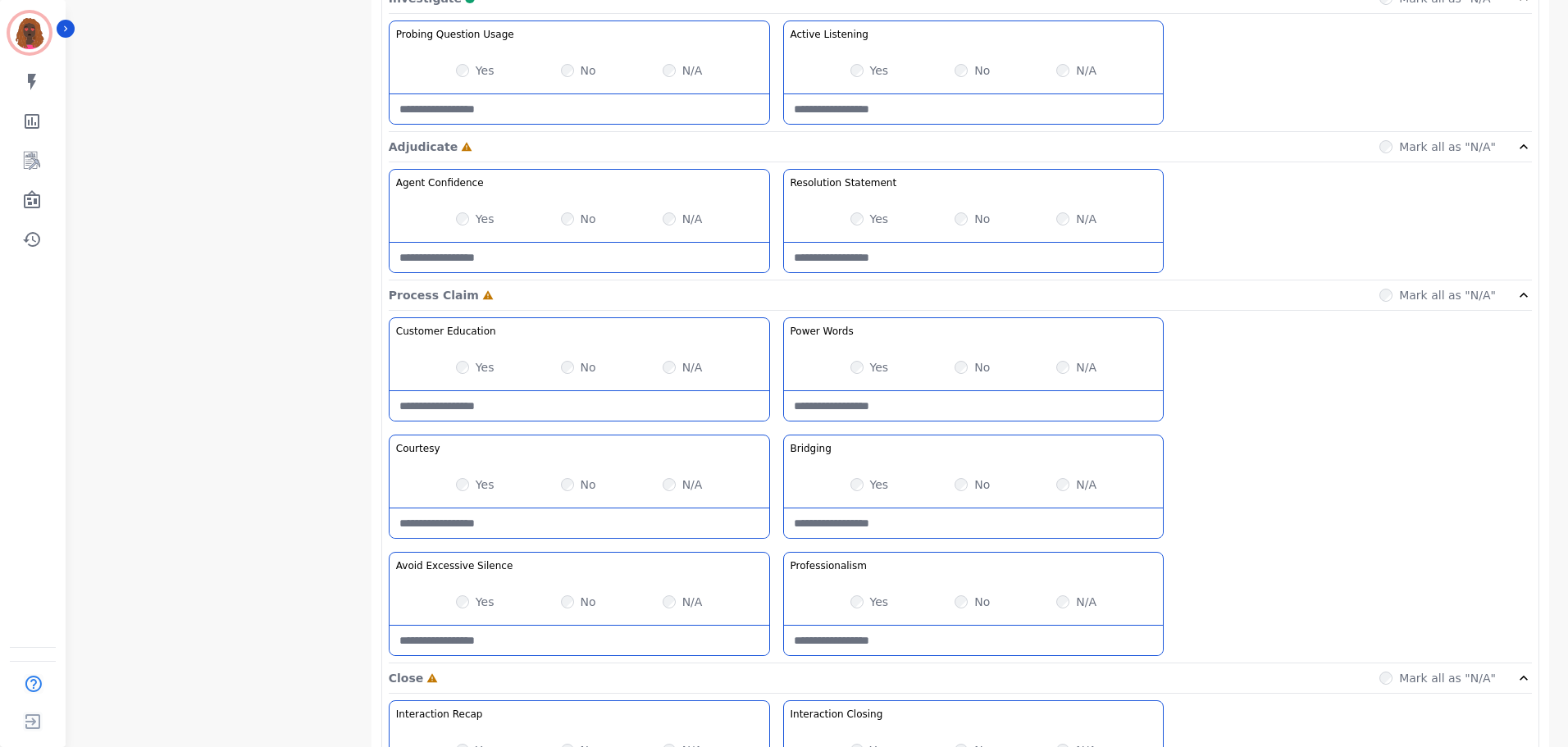
scroll to position [1065, 0]
click at [471, 649] on Silence-note at bounding box center [579, 640] width 379 height 30
click at [468, 643] on Silence-note "**********" at bounding box center [579, 640] width 379 height 30
click at [548, 645] on Silence-note "**********" at bounding box center [579, 640] width 379 height 30
click at [548, 644] on Silence-note "**********" at bounding box center [579, 640] width 379 height 30
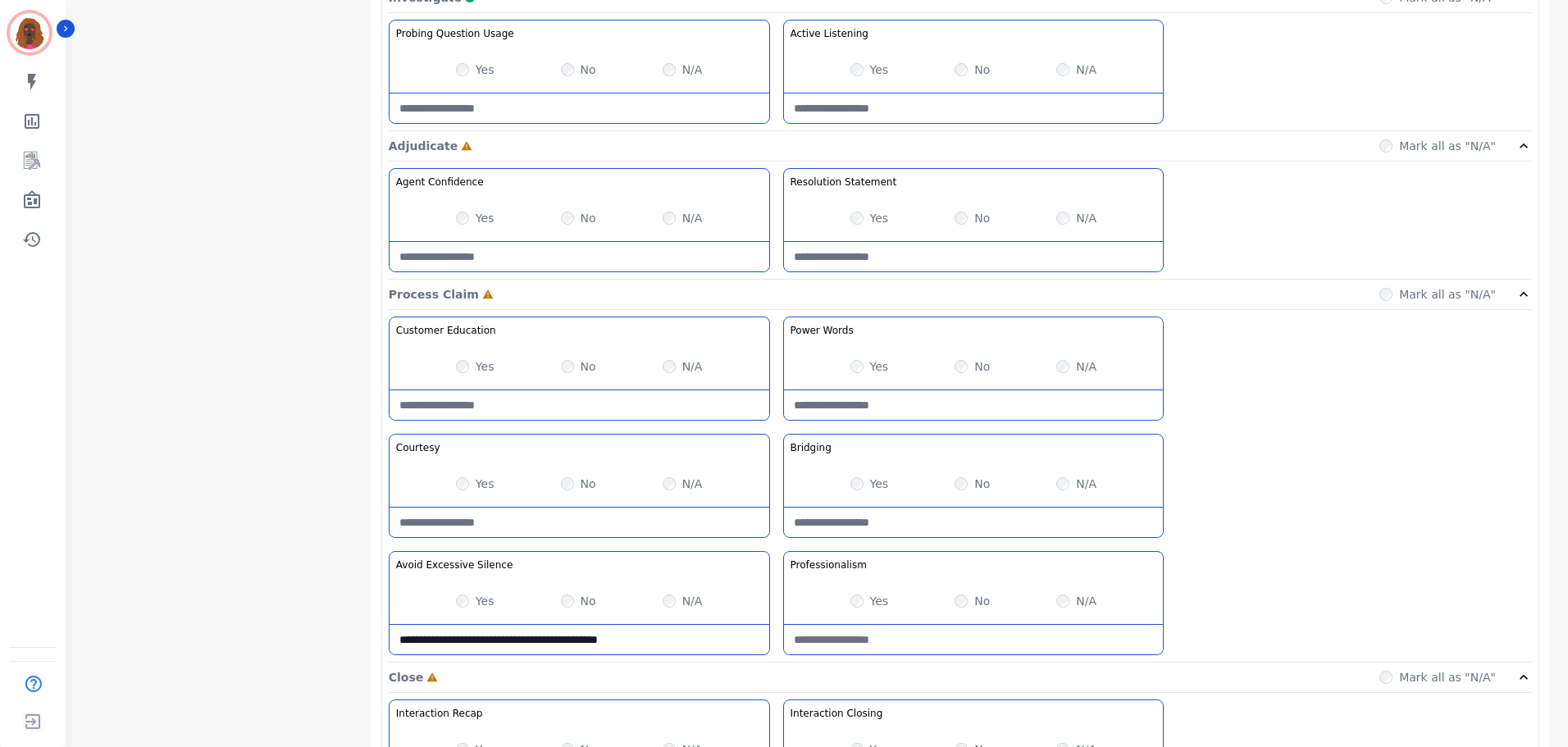
click at [711, 642] on Silence-note "**********" at bounding box center [579, 640] width 379 height 30
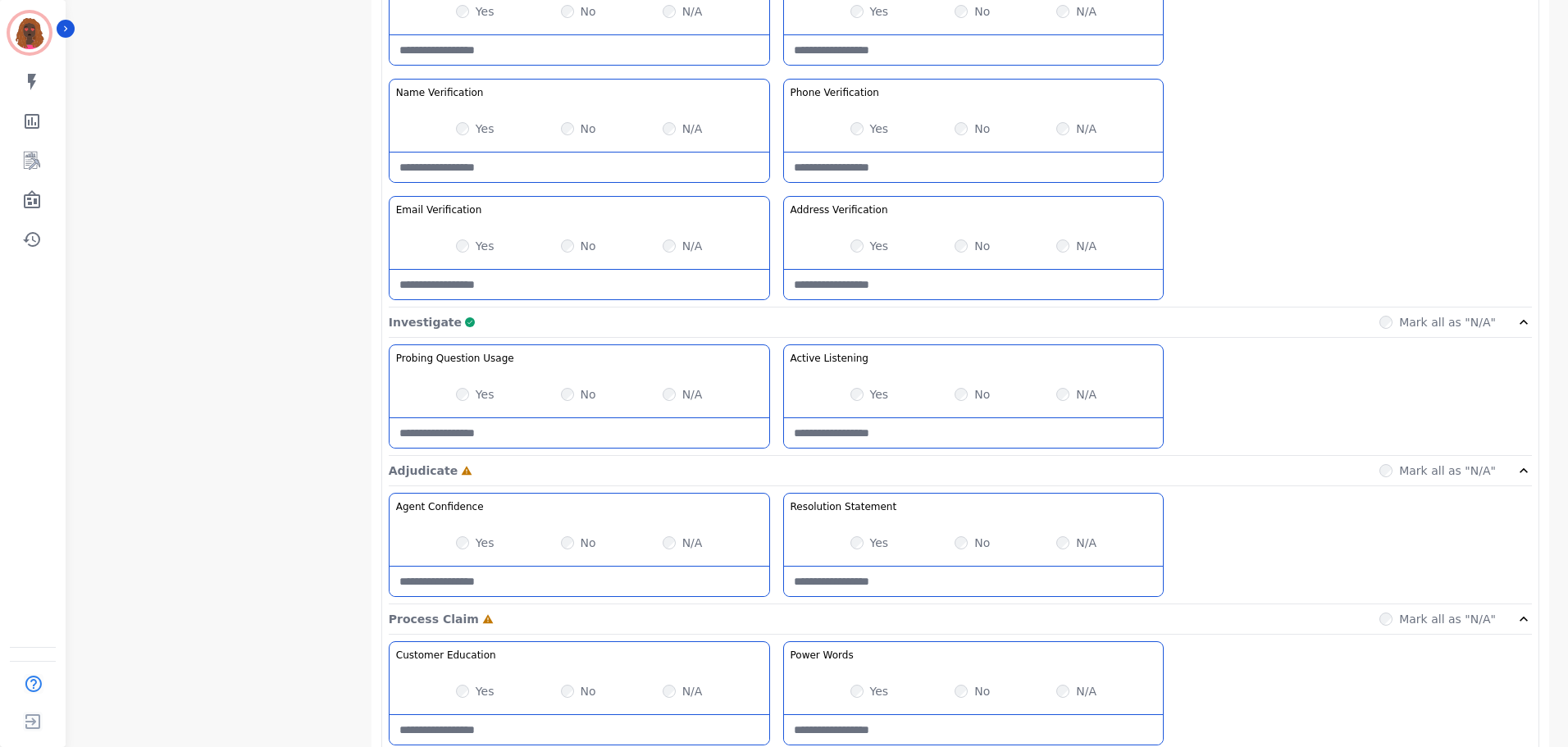
type Silence-note "**********"
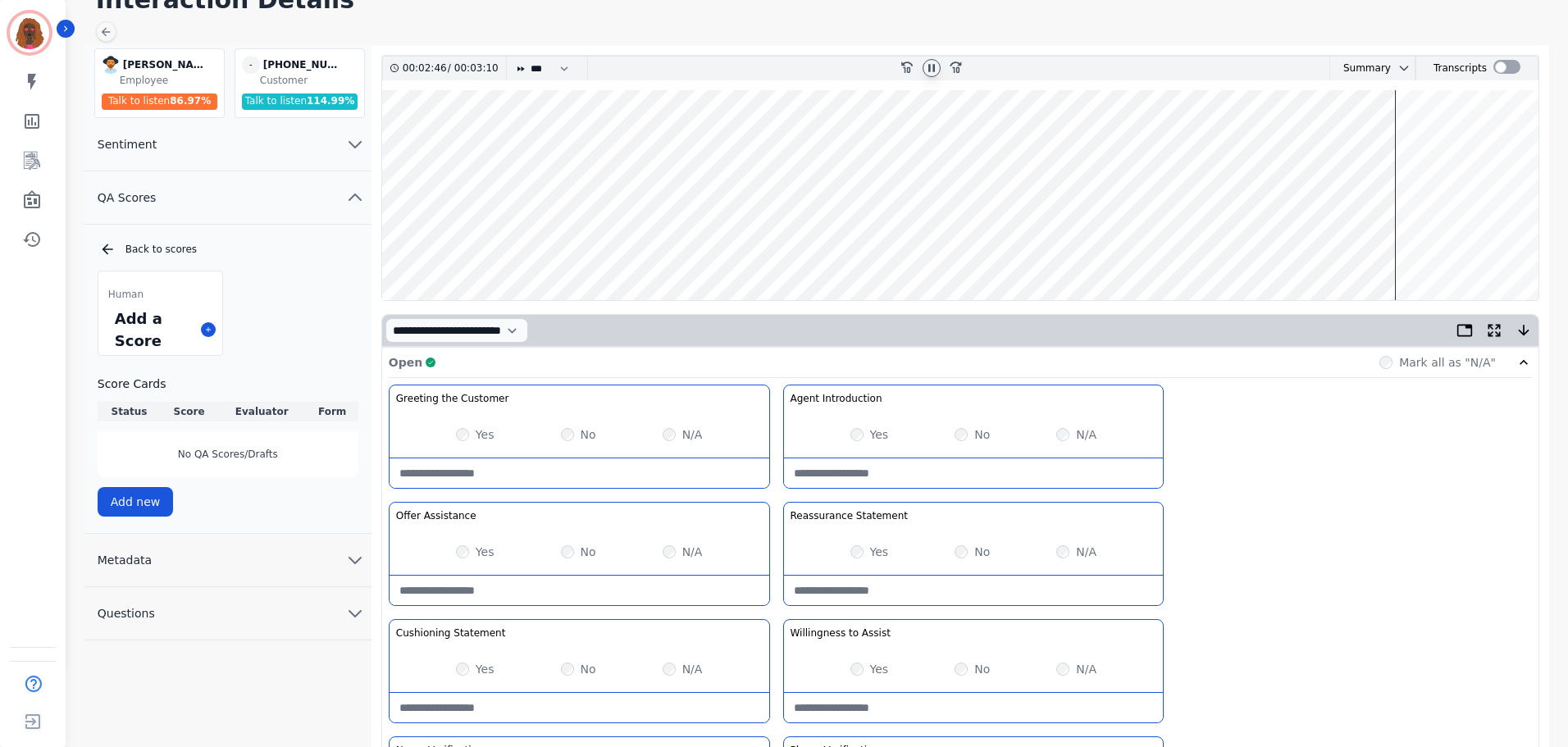
scroll to position [81, 0]
click at [1297, 242] on wave at bounding box center [960, 196] width 1156 height 210
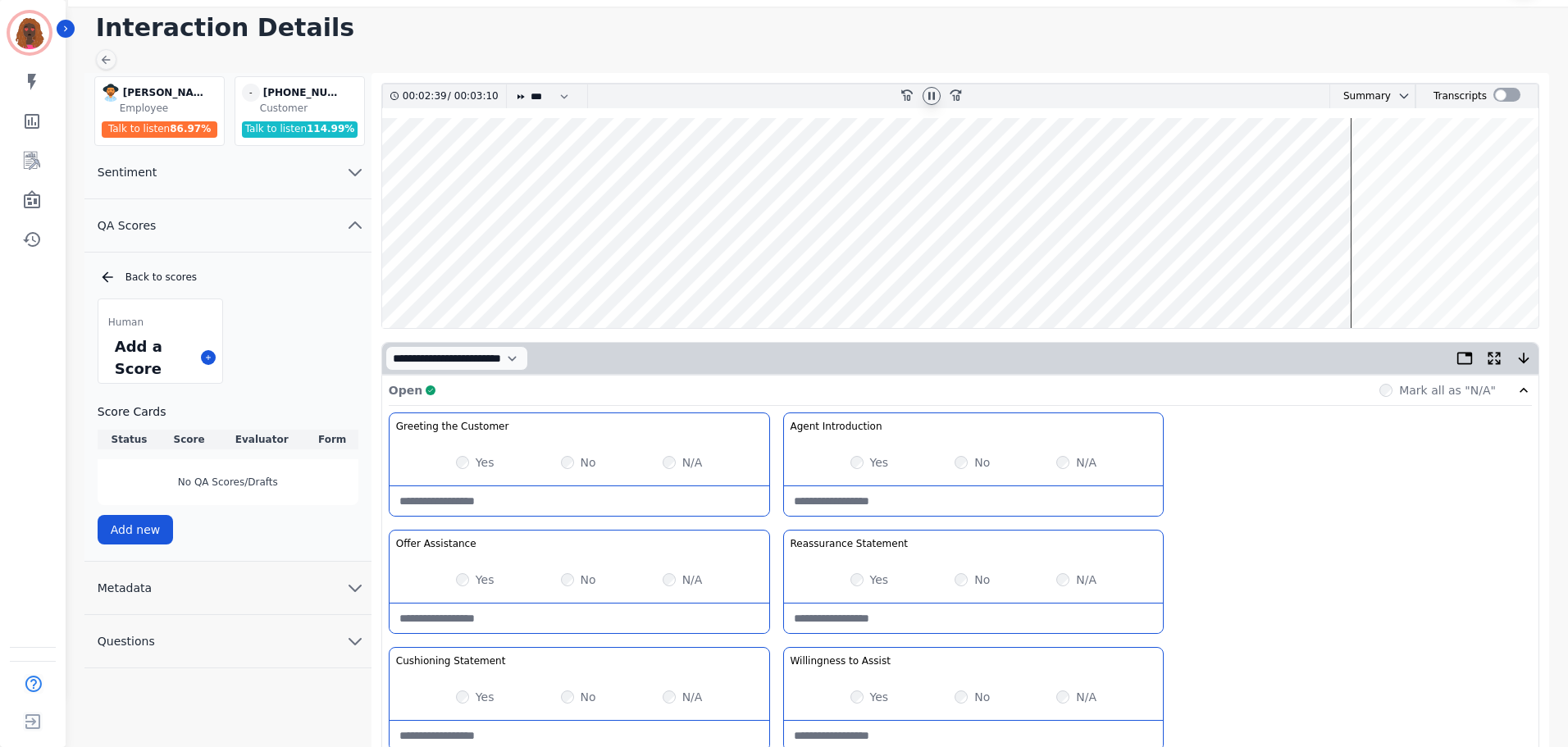
scroll to position [0, 0]
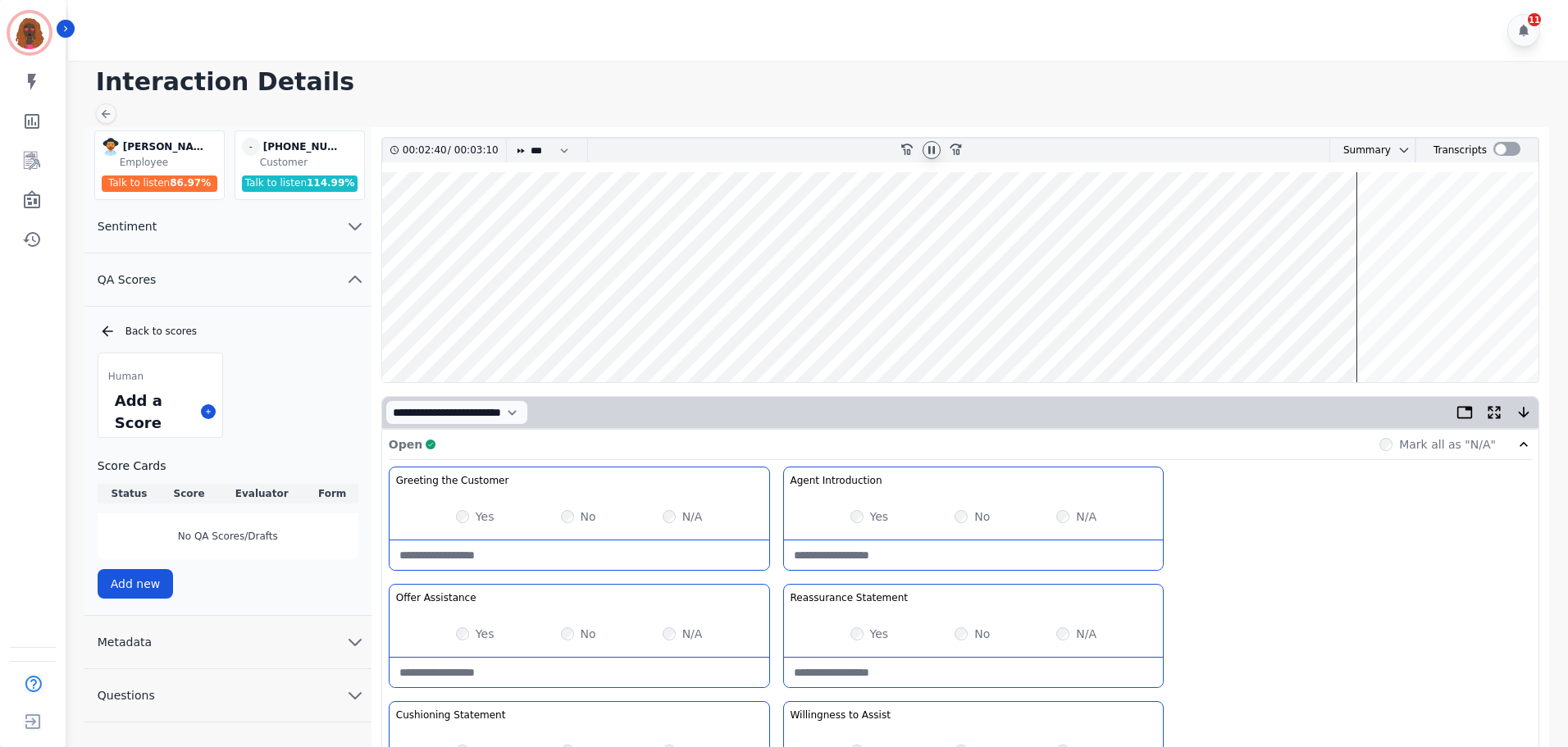
click at [1230, 330] on wave at bounding box center [960, 277] width 1156 height 210
click at [1227, 325] on wave at bounding box center [960, 277] width 1156 height 210
click at [1296, 328] on wave at bounding box center [960, 277] width 1156 height 210
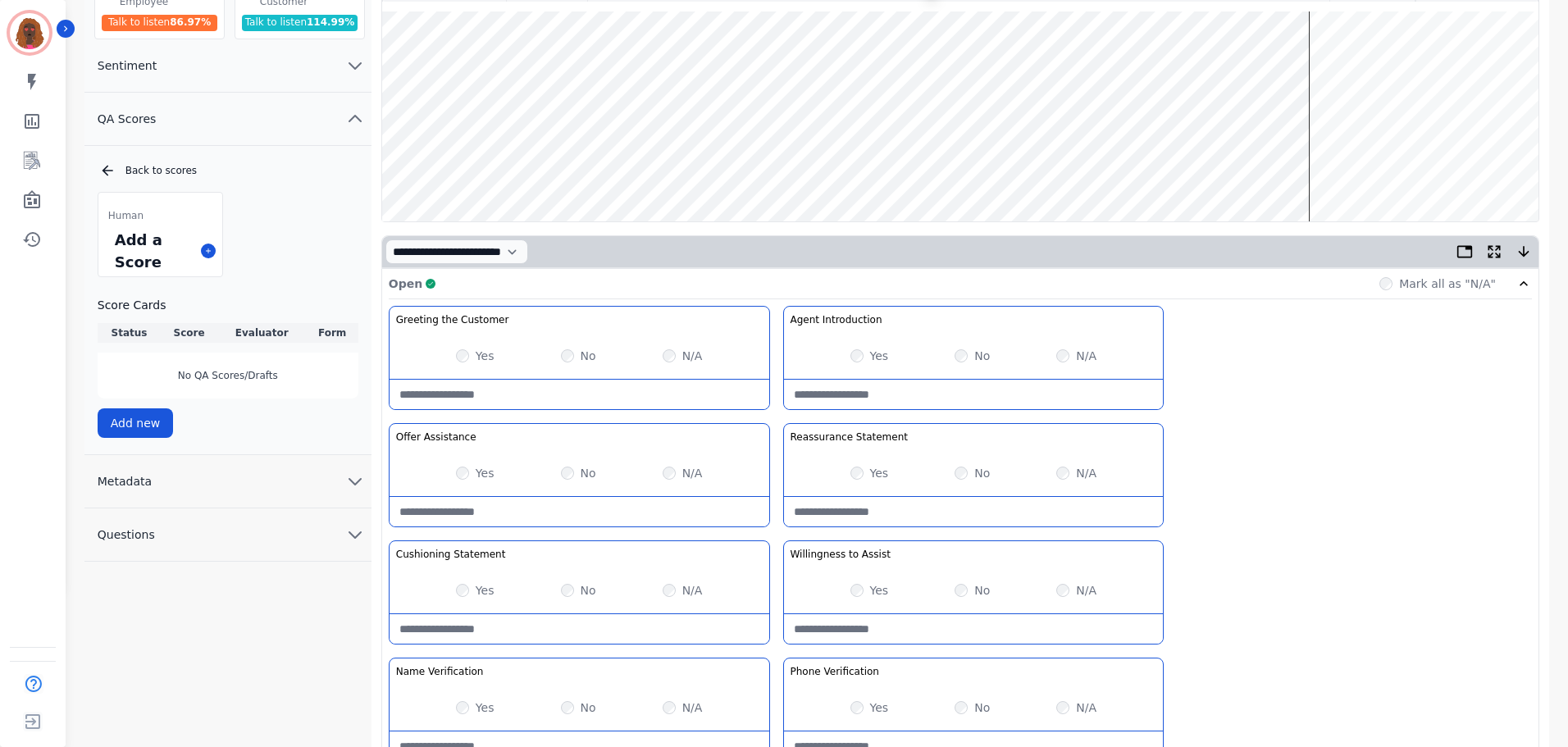
scroll to position [163, 0]
click at [1369, 65] on wave at bounding box center [960, 115] width 1156 height 210
click at [1437, 168] on wave at bounding box center [960, 115] width 1156 height 210
click at [1463, 169] on wave at bounding box center [960, 115] width 1156 height 210
click at [1502, 61] on wave at bounding box center [960, 115] width 1156 height 210
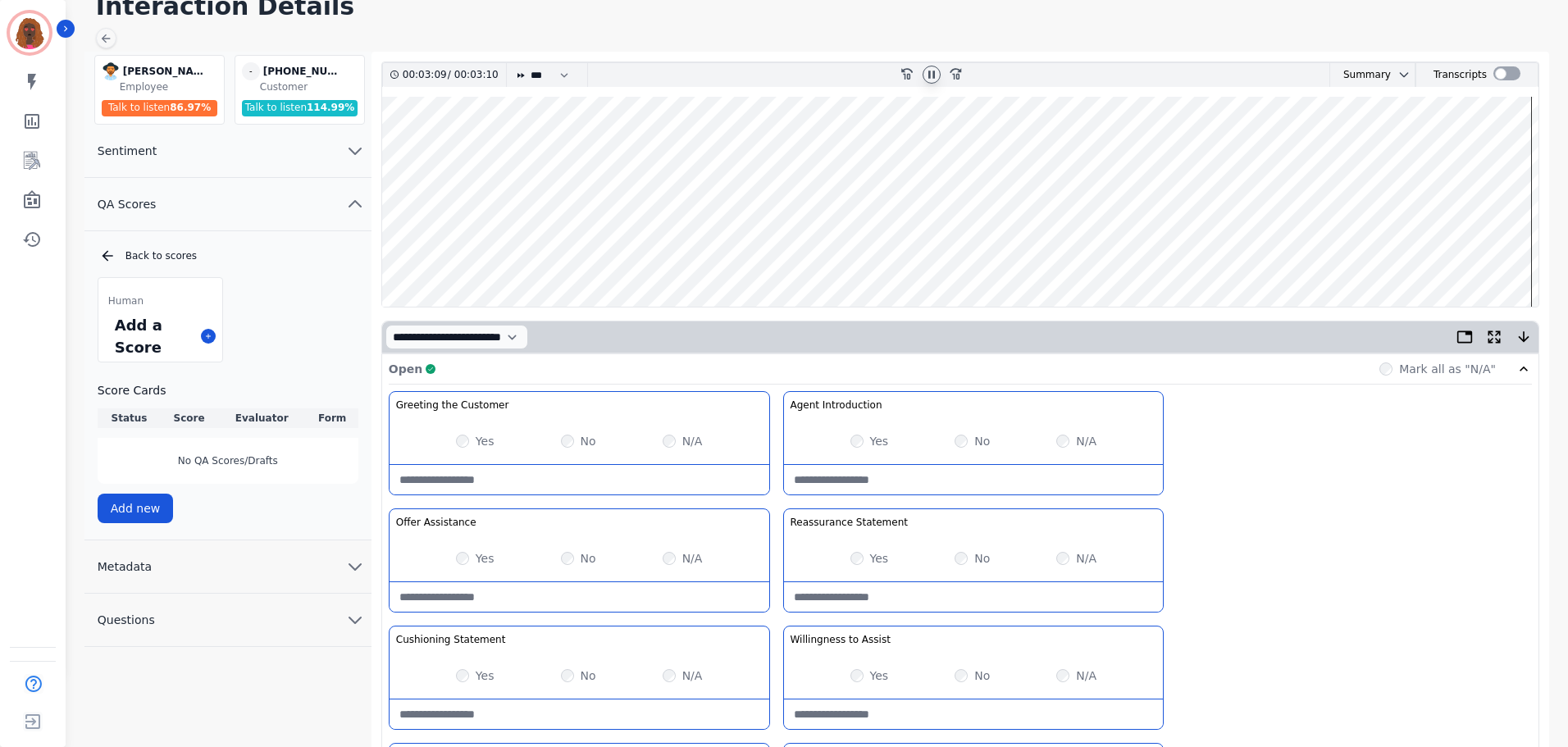
scroll to position [71, 0]
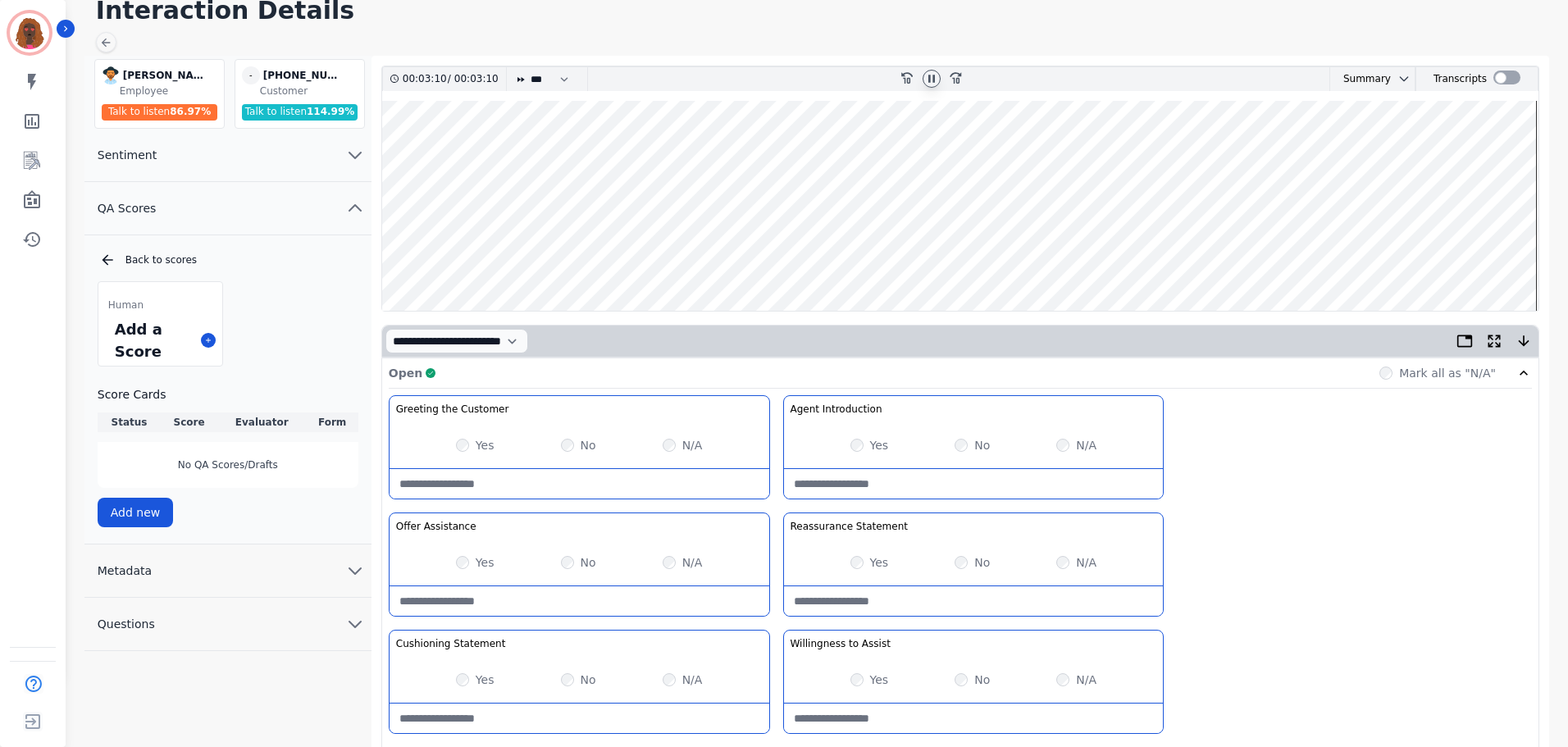
click at [1483, 257] on wave at bounding box center [960, 206] width 1156 height 210
click at [388, 252] on wave at bounding box center [960, 206] width 1156 height 210
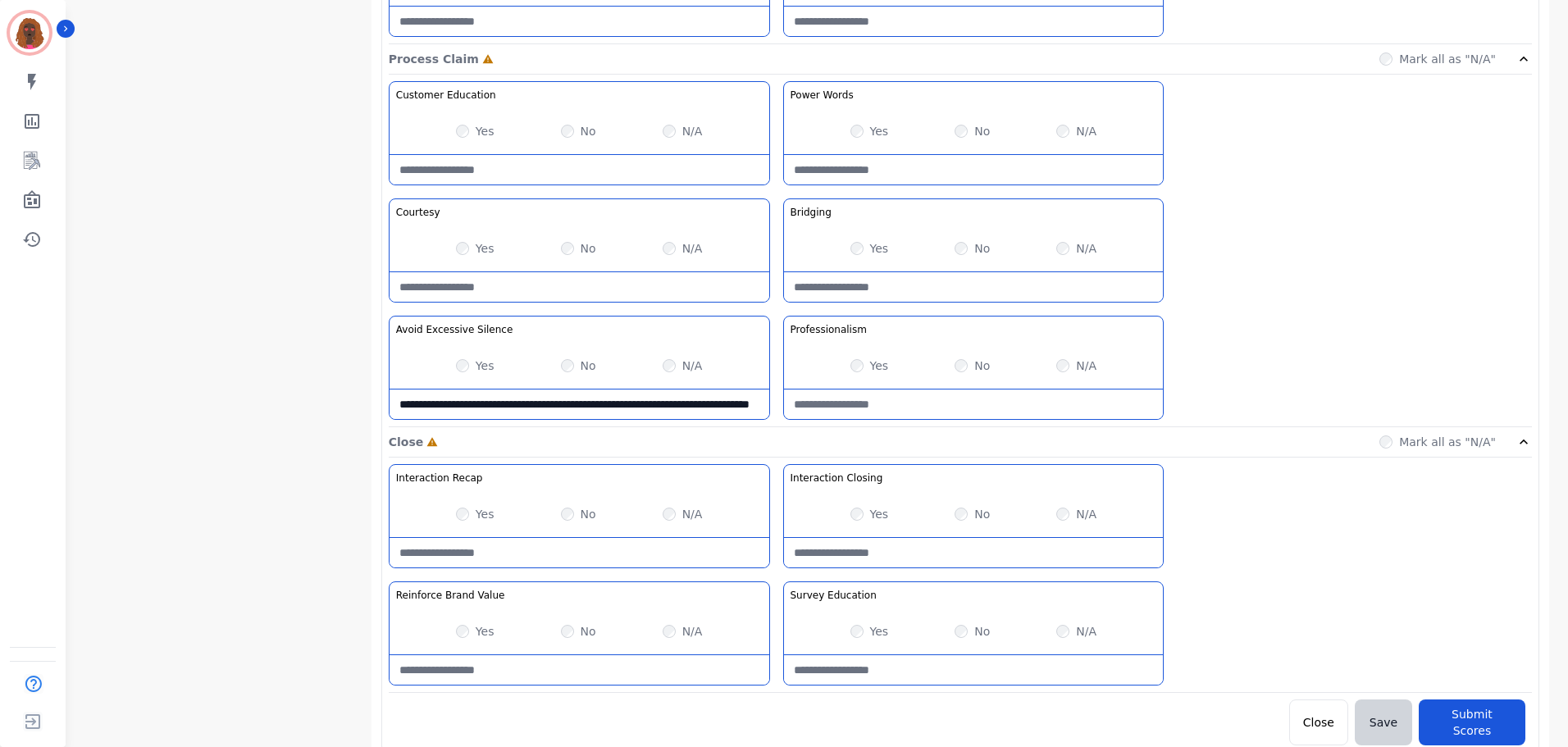
scroll to position [1301, 0]
click at [939, 676] on Education-note at bounding box center [974, 670] width 379 height 30
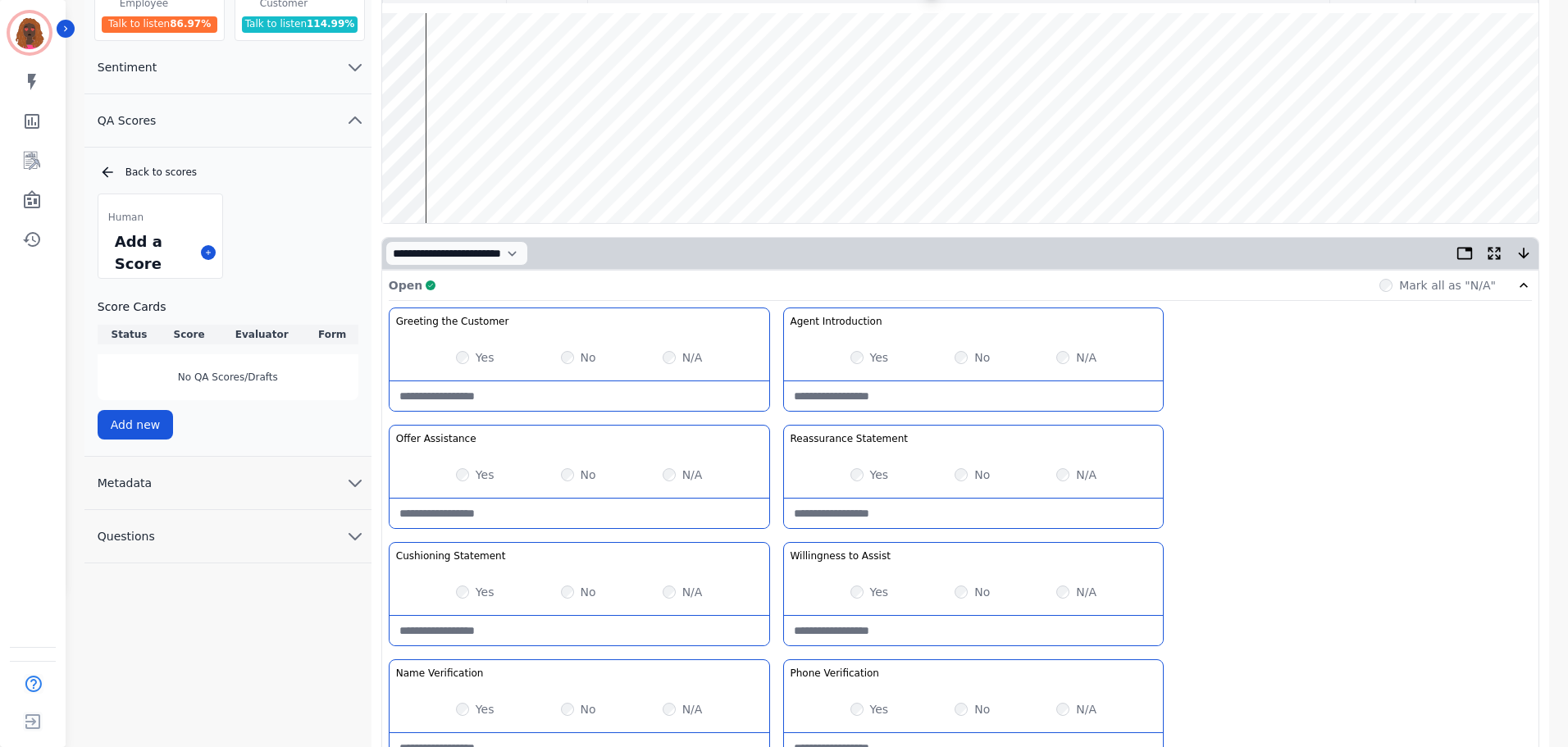
scroll to position [0, 0]
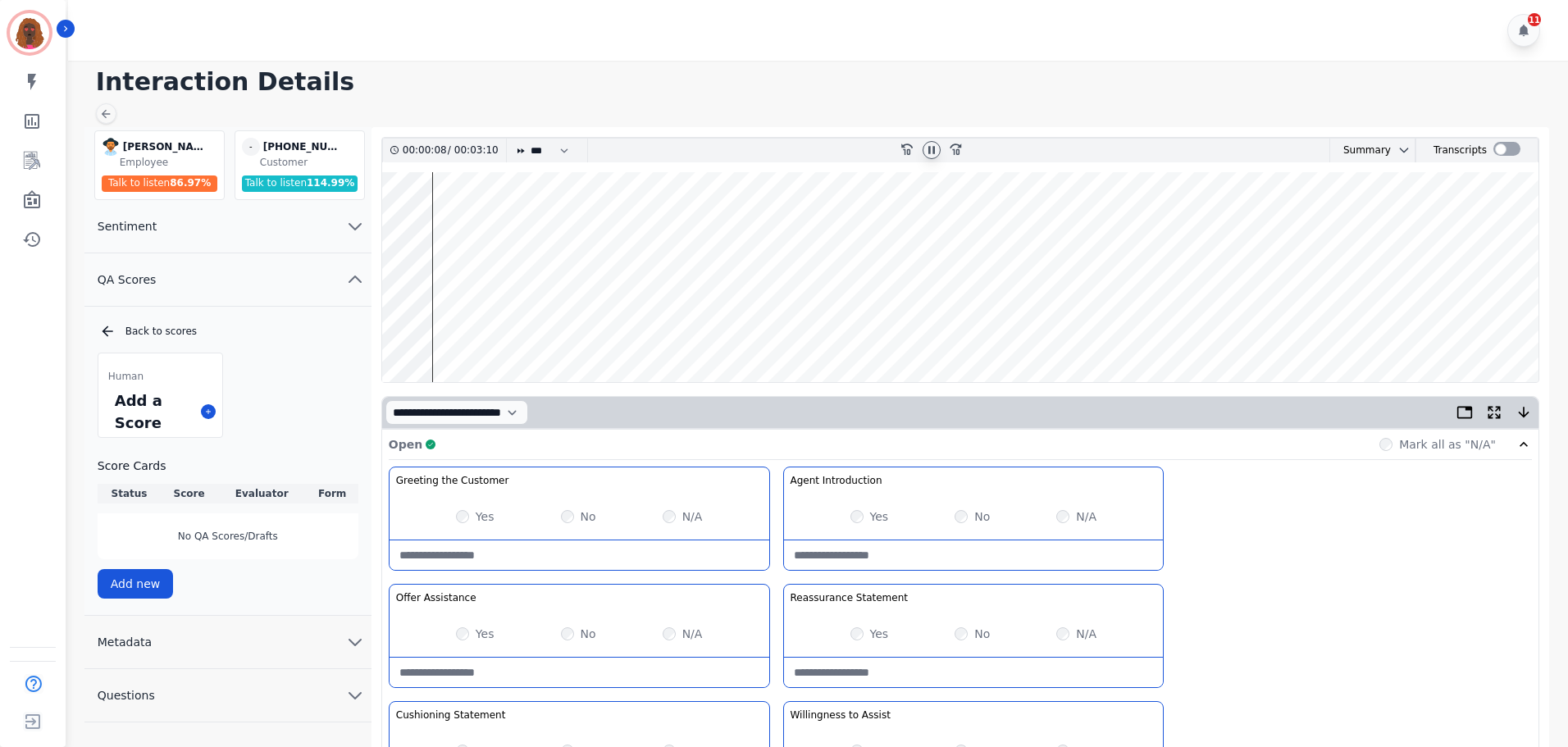
click at [1512, 326] on wave at bounding box center [960, 277] width 1156 height 210
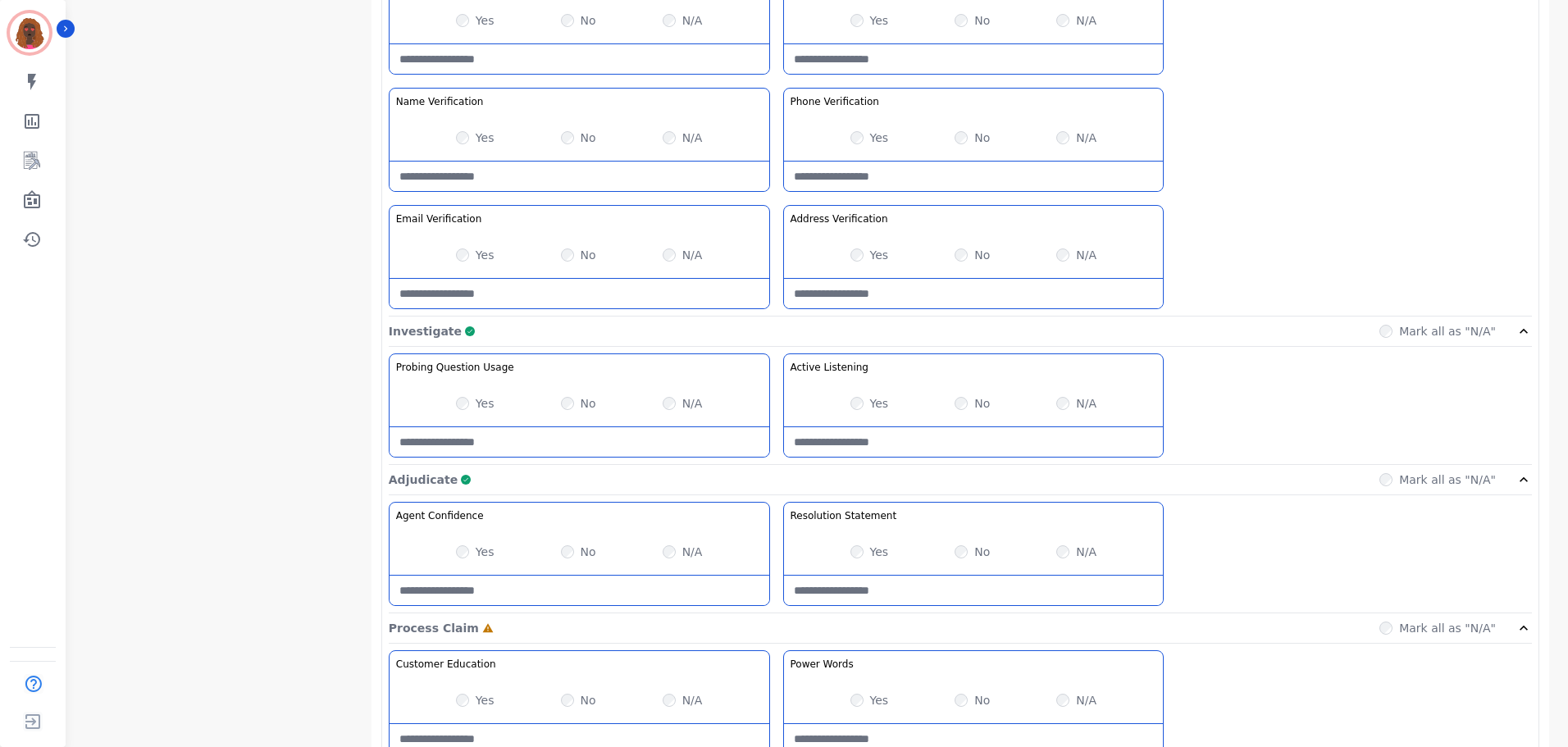
scroll to position [1301, 0]
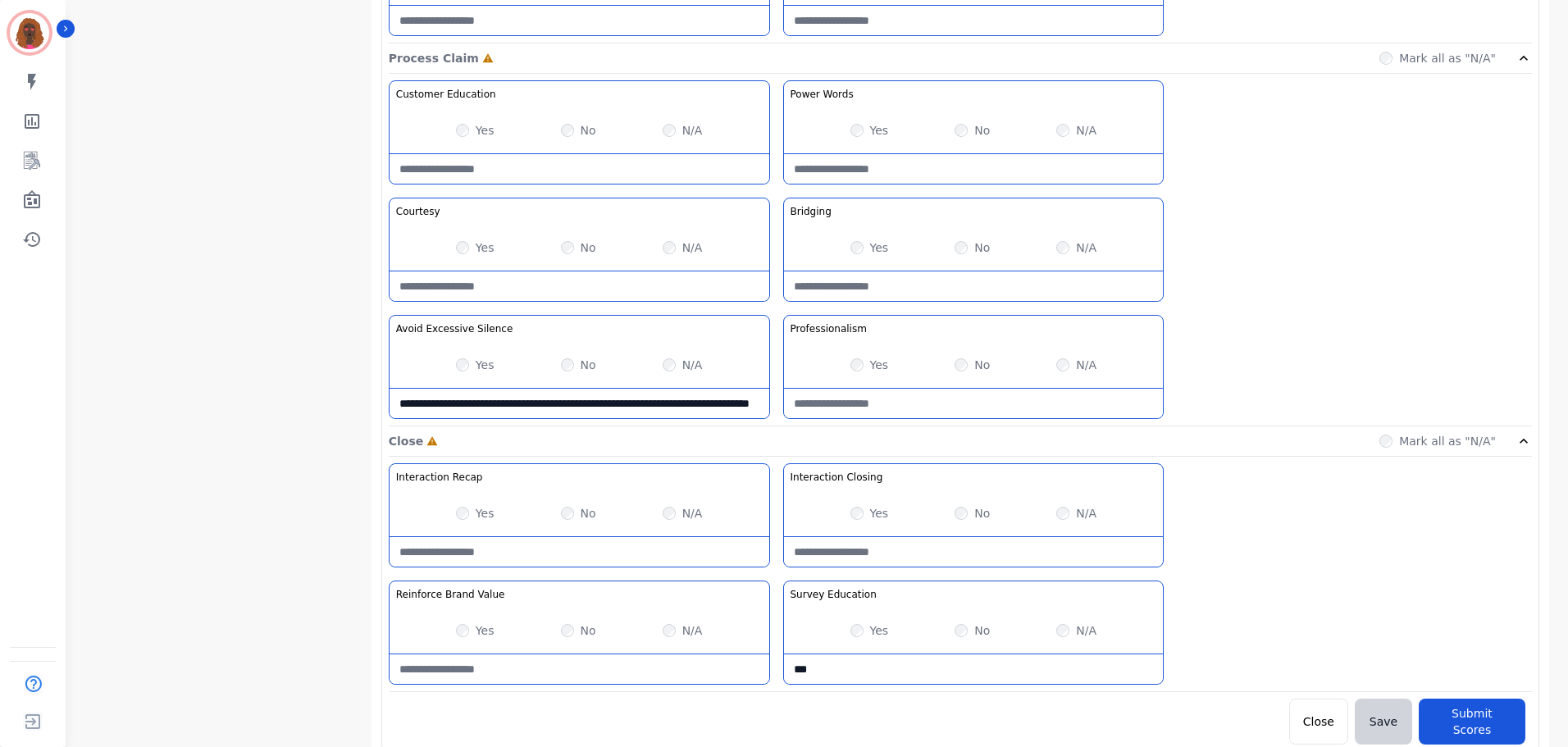
click at [852, 665] on Education-note "**" at bounding box center [974, 670] width 379 height 30
click at [852, 665] on Education-note "*" at bounding box center [974, 670] width 379 height 30
type Education-note "**********"
click at [470, 513] on div "Yes" at bounding box center [475, 514] width 38 height 17
click at [544, 671] on Value-note at bounding box center [579, 670] width 379 height 30
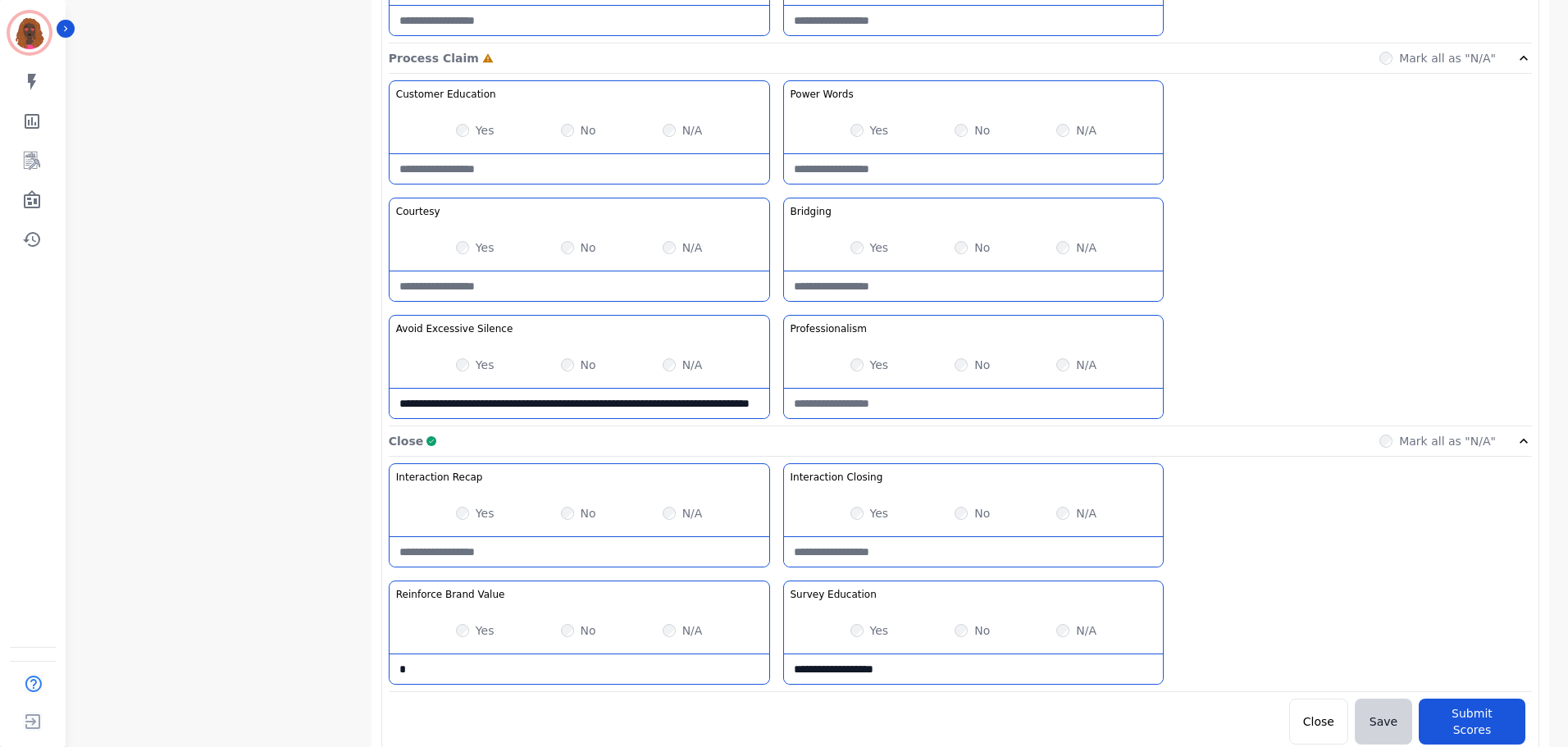
click at [544, 671] on Value-note "*" at bounding box center [579, 670] width 379 height 30
click at [544, 671] on Value-note "**********" at bounding box center [579, 670] width 379 height 30
click at [616, 671] on Value-note "**********" at bounding box center [579, 670] width 379 height 30
click at [617, 671] on Value-note "**********" at bounding box center [579, 670] width 379 height 30
type Value-note "**********"
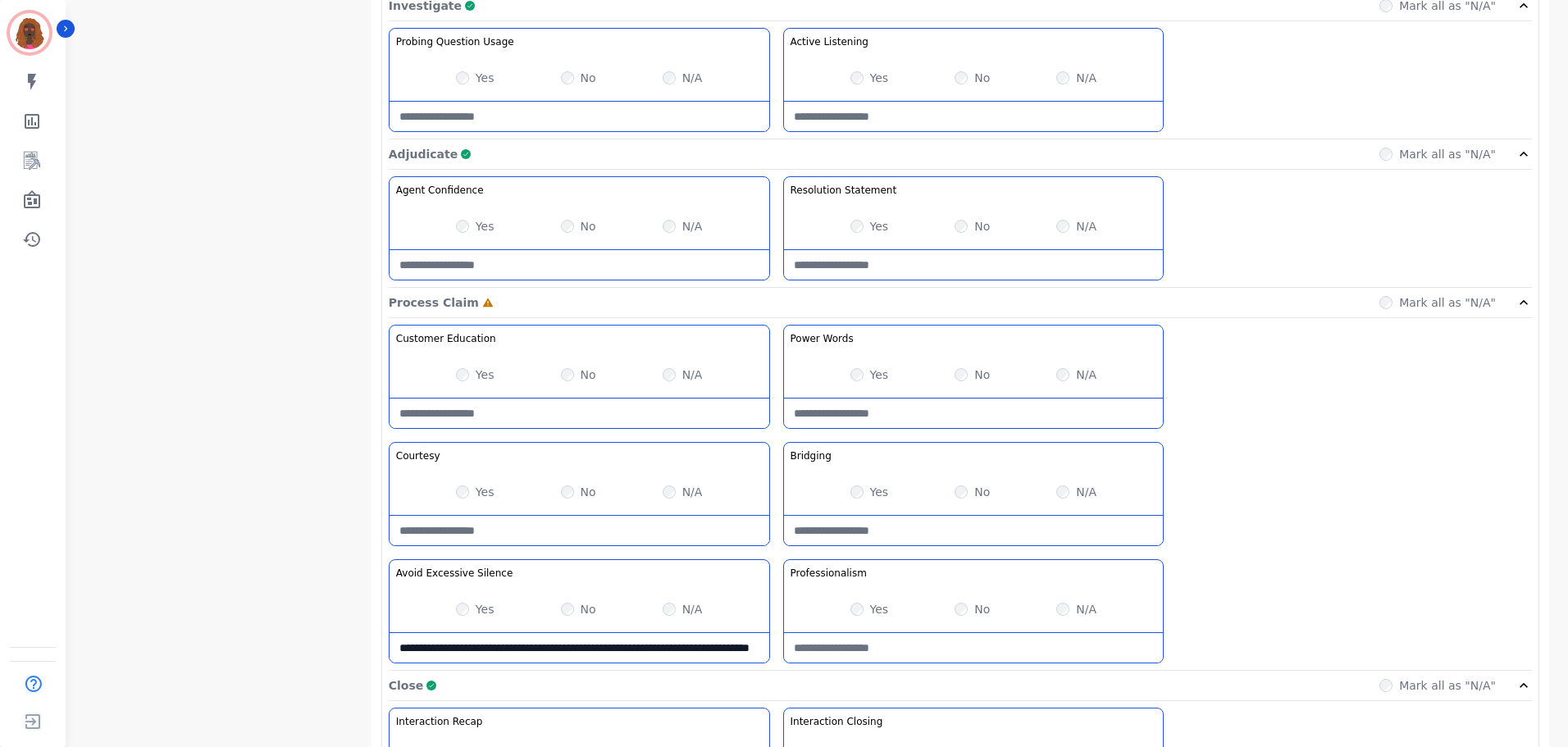
scroll to position [1056, 0]
click at [936, 419] on Words-note at bounding box center [974, 414] width 379 height 30
click at [945, 423] on Words-note at bounding box center [974, 414] width 379 height 30
type Words-note "**********"
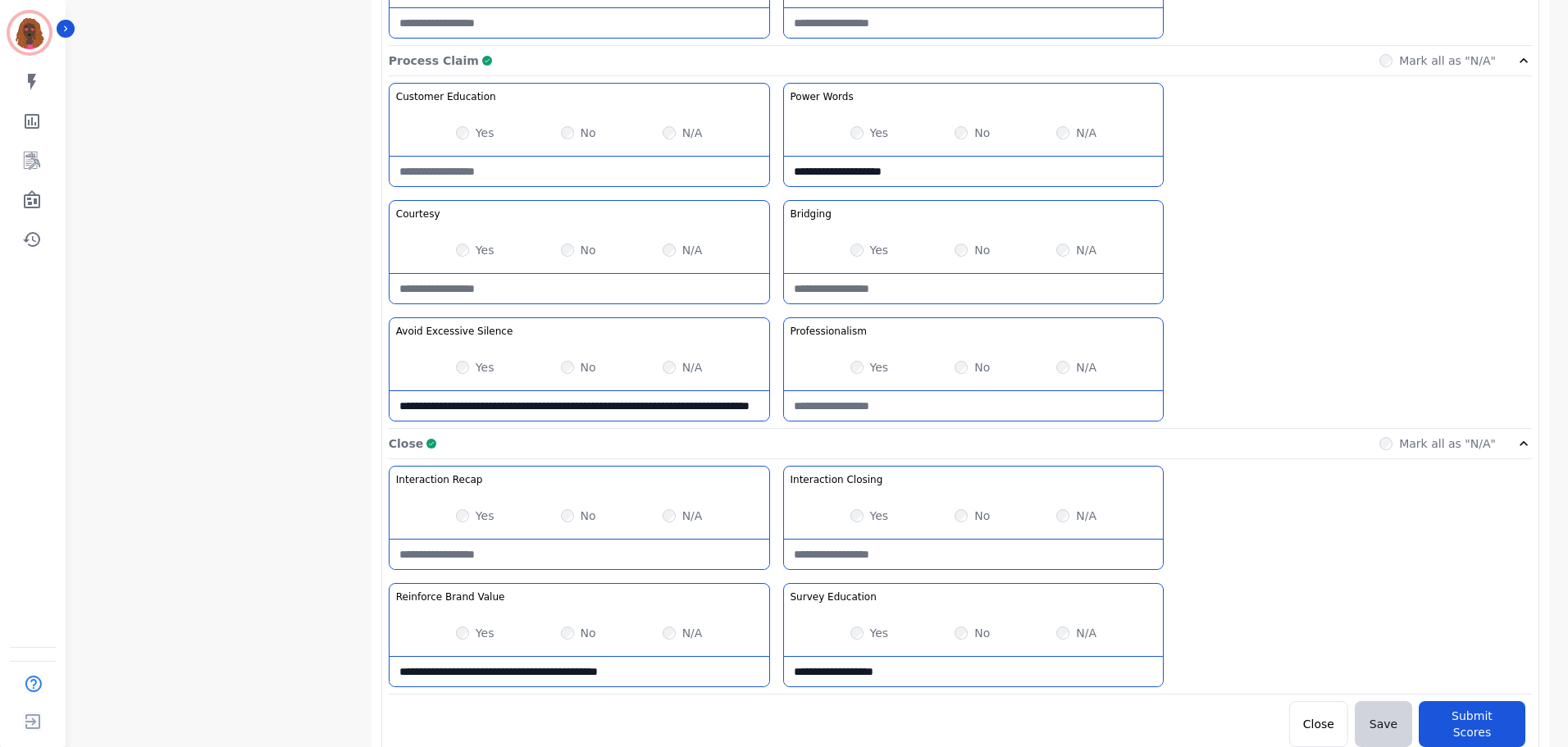
scroll to position [1301, 0]
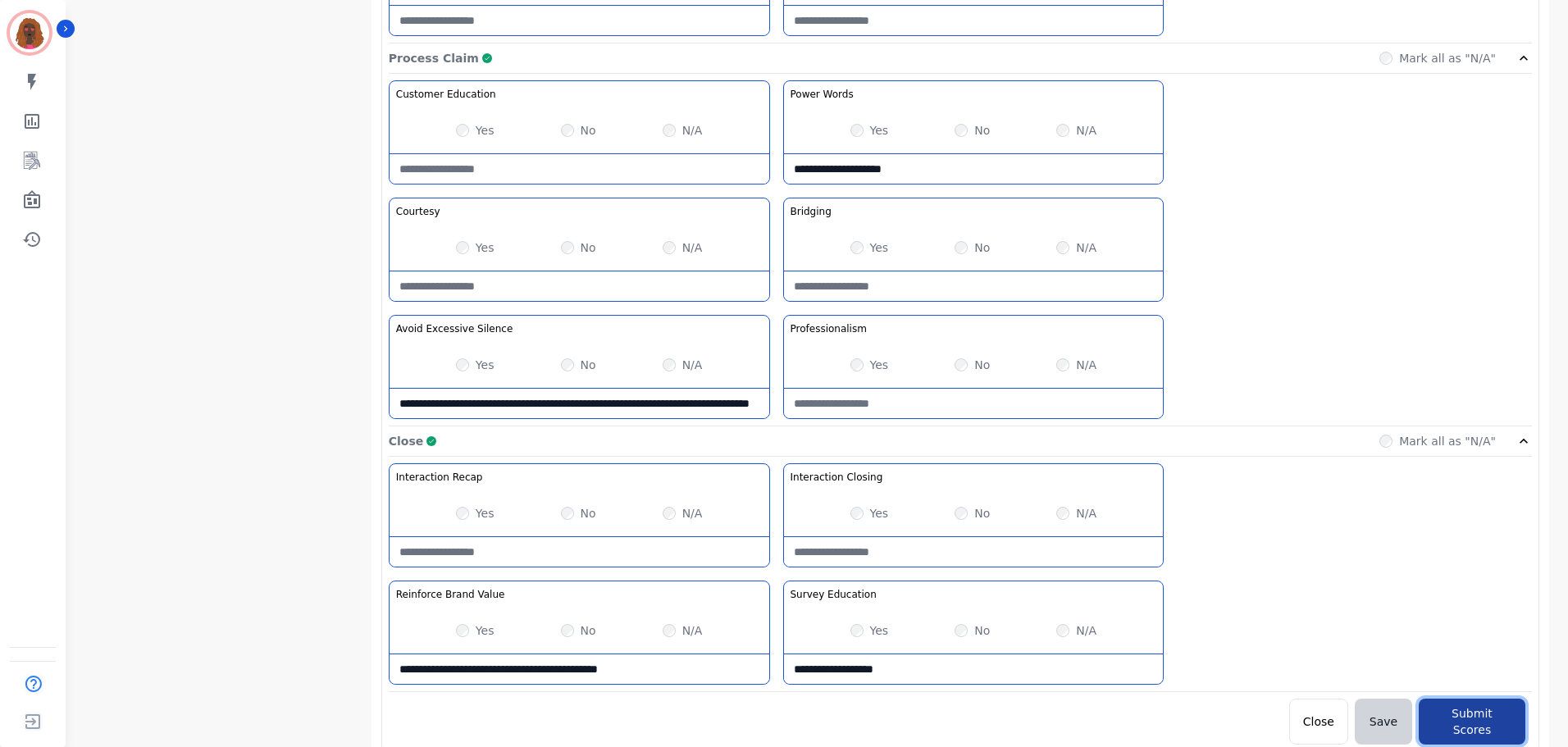
click at [1473, 719] on button "Submit Scores" at bounding box center [1472, 721] width 106 height 46
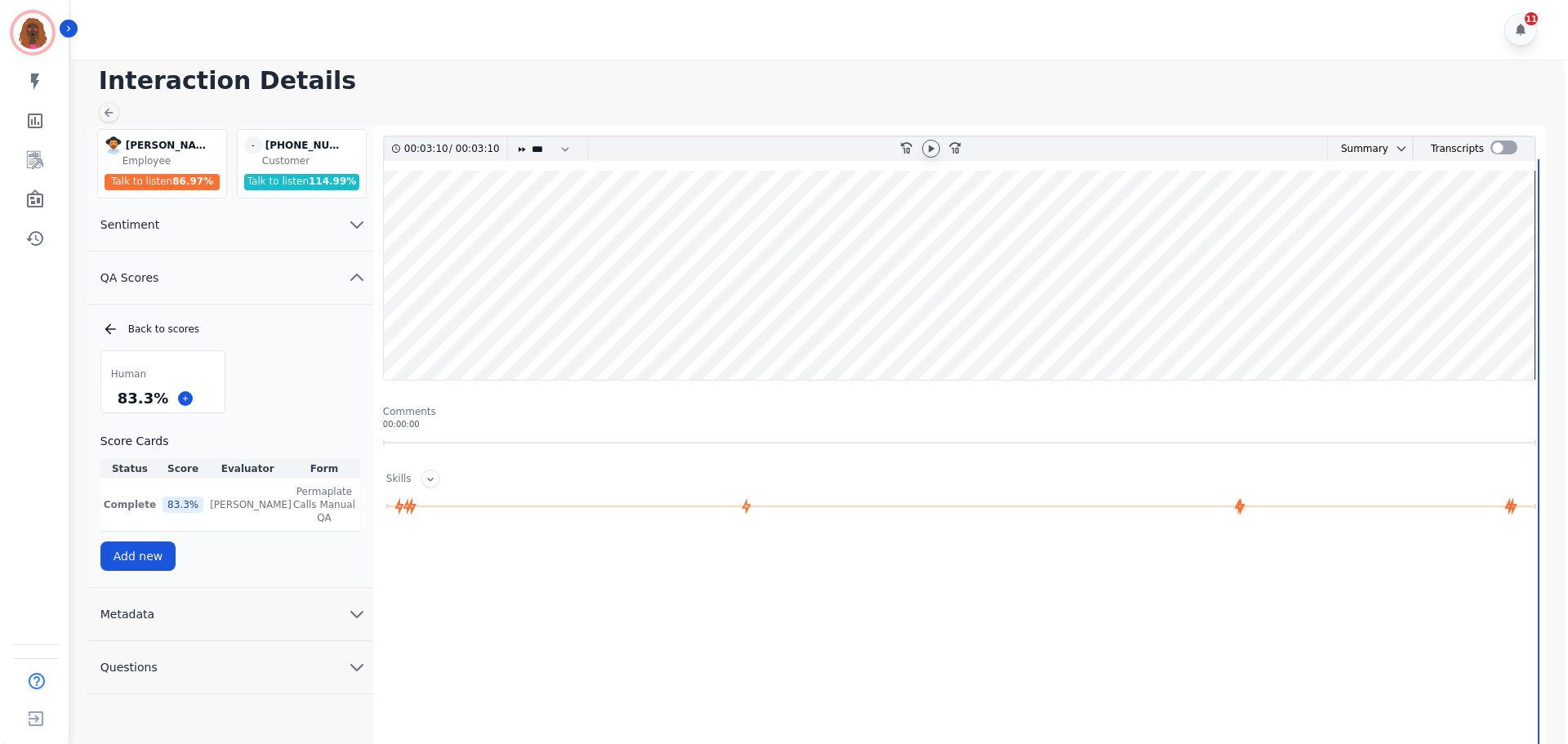
scroll to position [0, 0]
click at [409, 42] on div "11" at bounding box center [817, 30] width 1499 height 60
click at [107, 117] on icon at bounding box center [106, 113] width 13 height 13
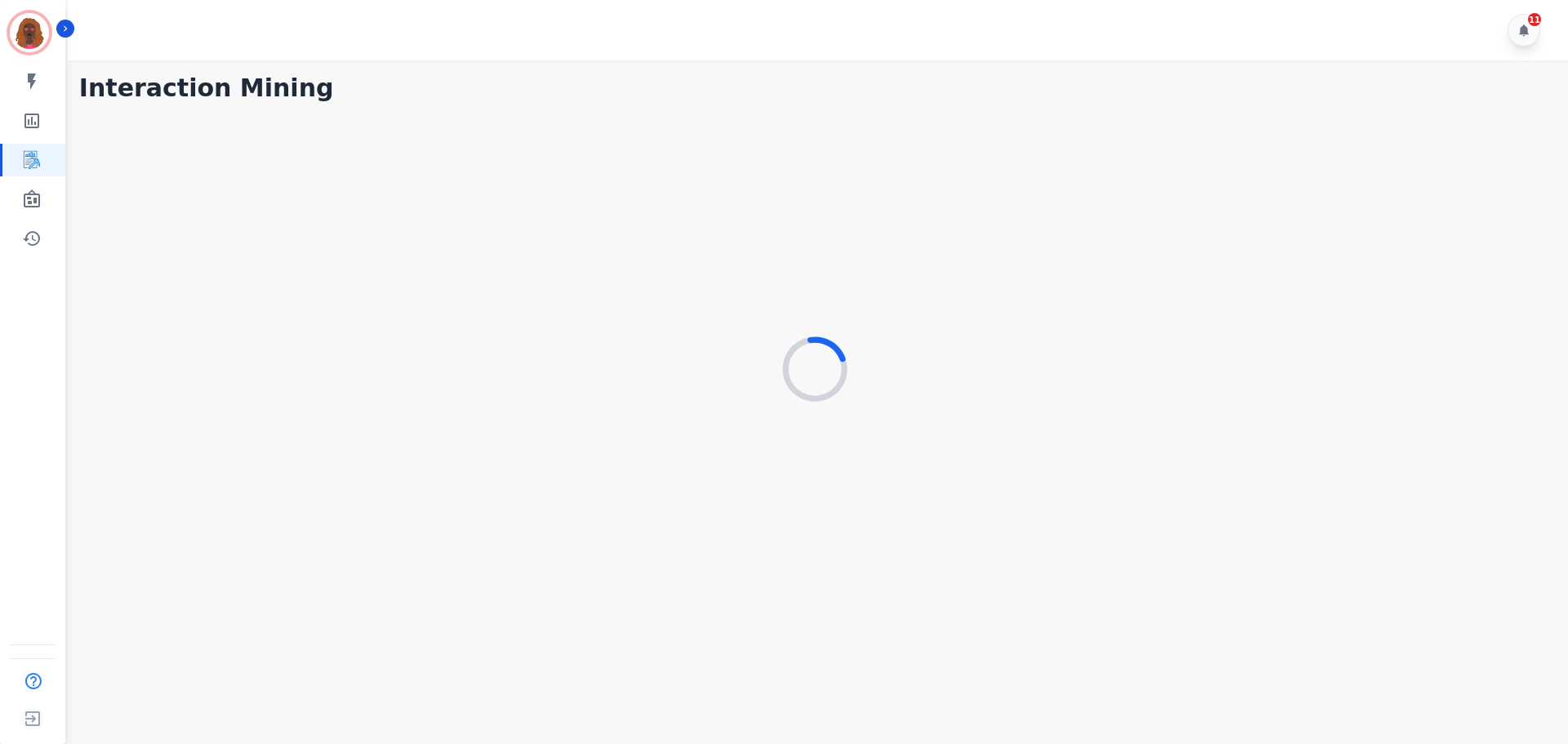
click at [432, 41] on div "11" at bounding box center [820, 30] width 1505 height 60
